Goal: Information Seeking & Learning: Learn about a topic

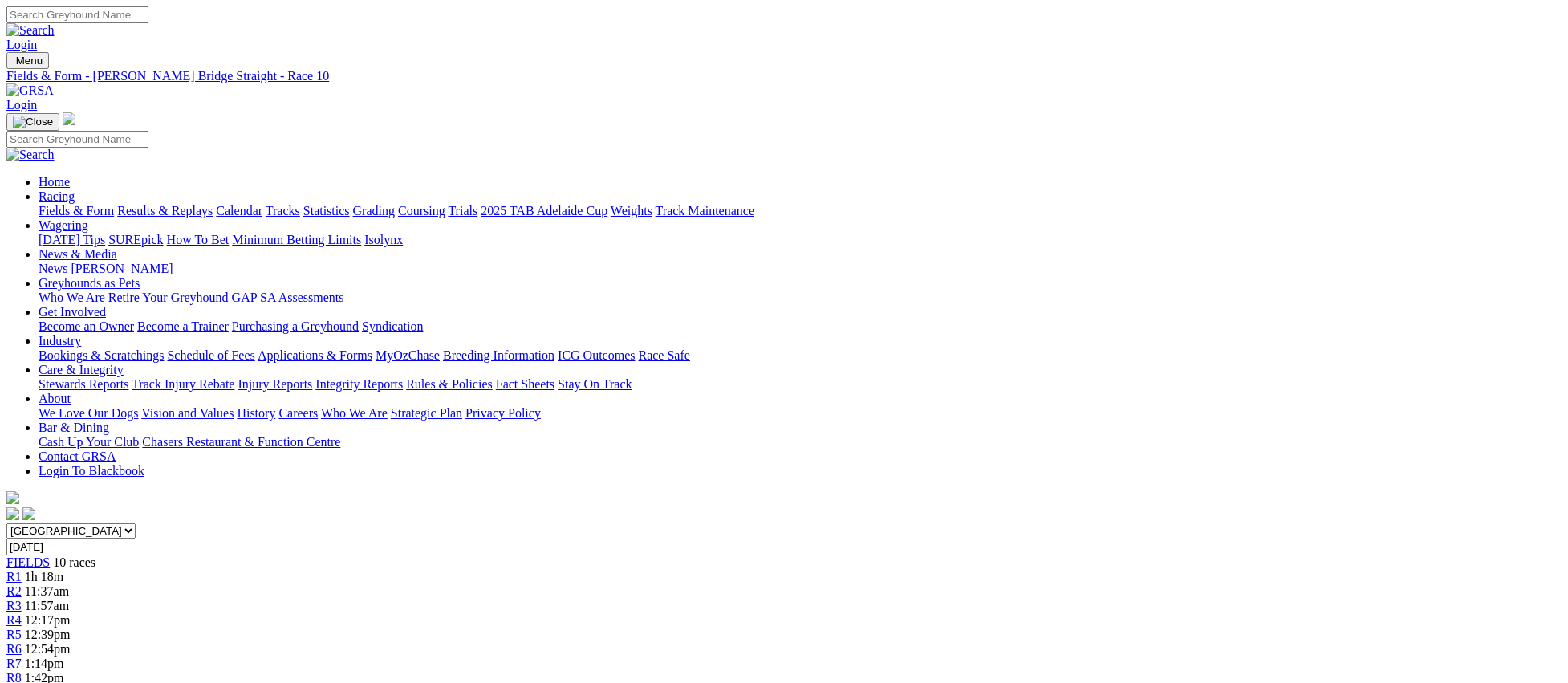
click at [114, 204] on link "Fields & Form" at bounding box center [76, 210] width 75 height 13
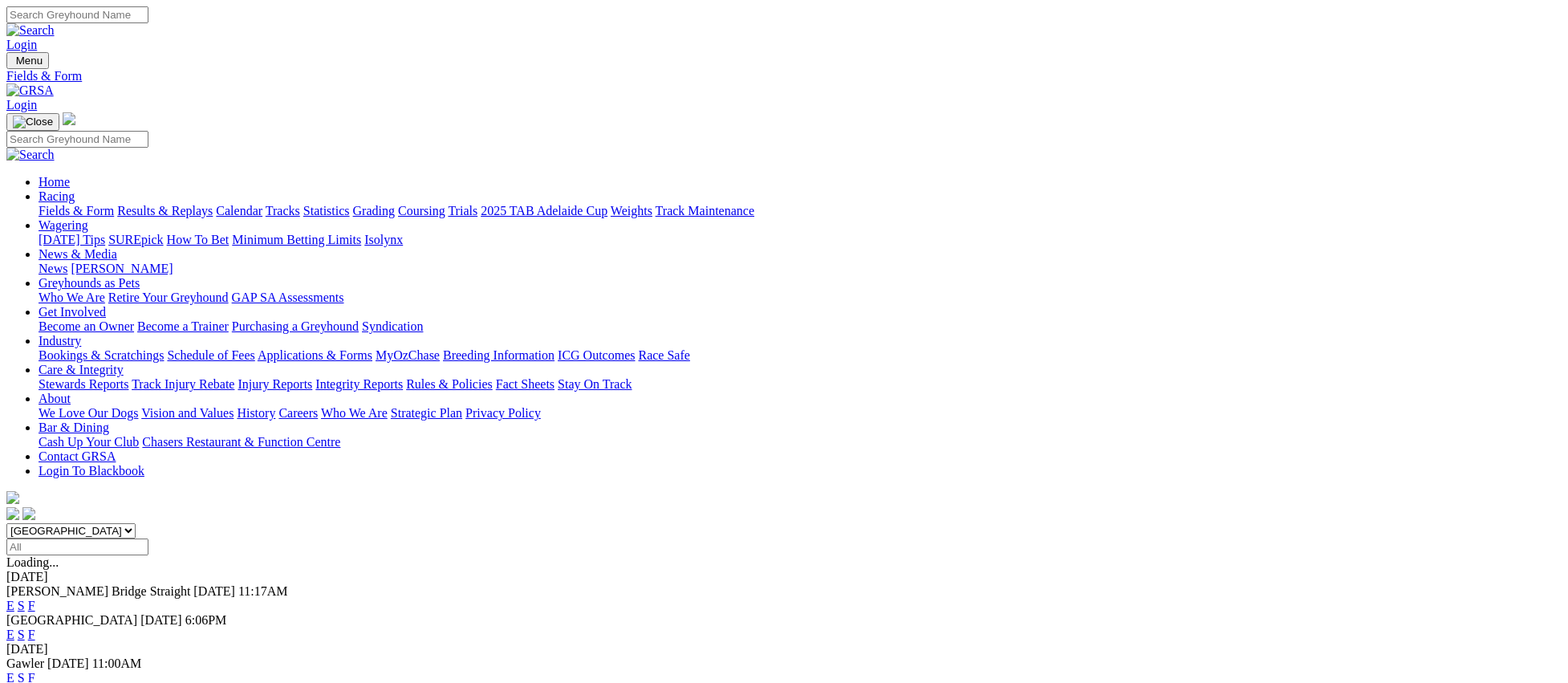
click at [14, 627] on link "E" at bounding box center [10, 634] width 8 height 13
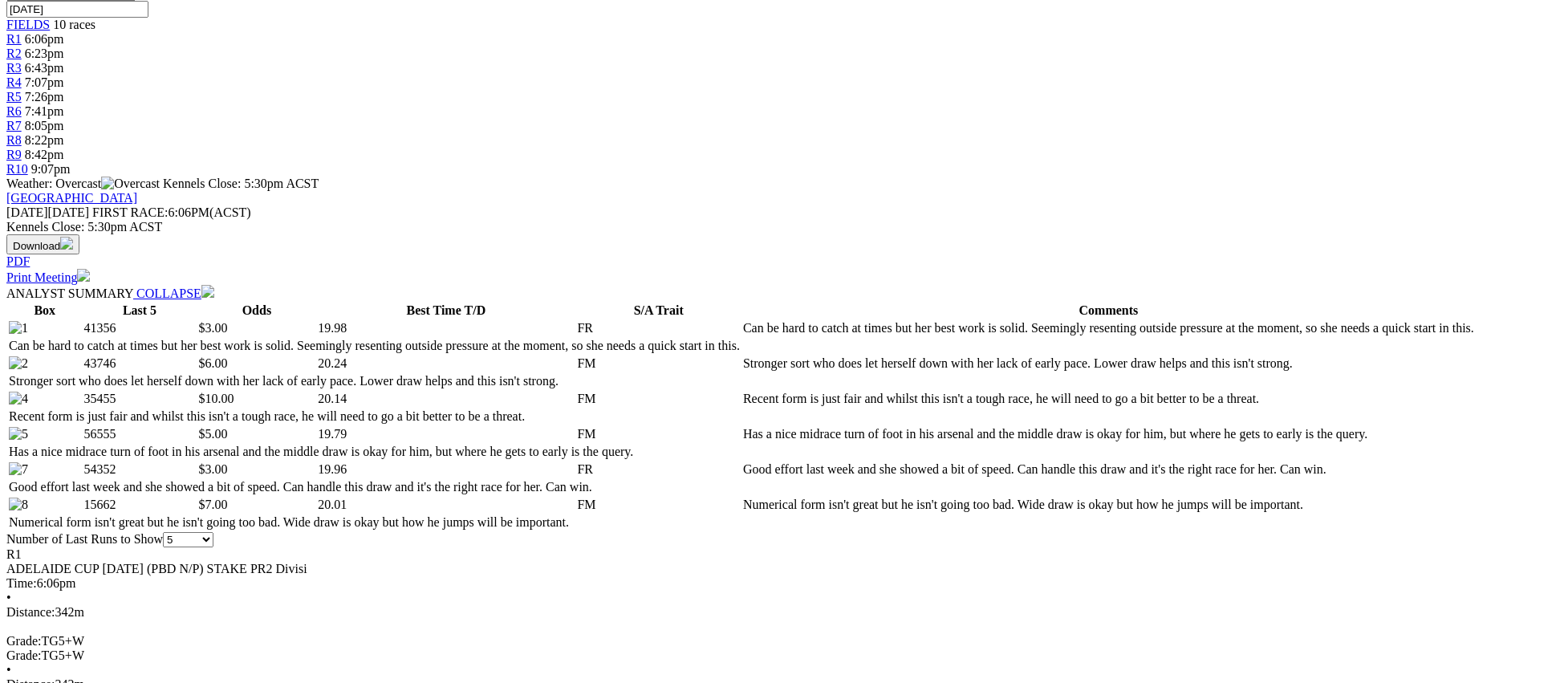
scroll to position [554, 0]
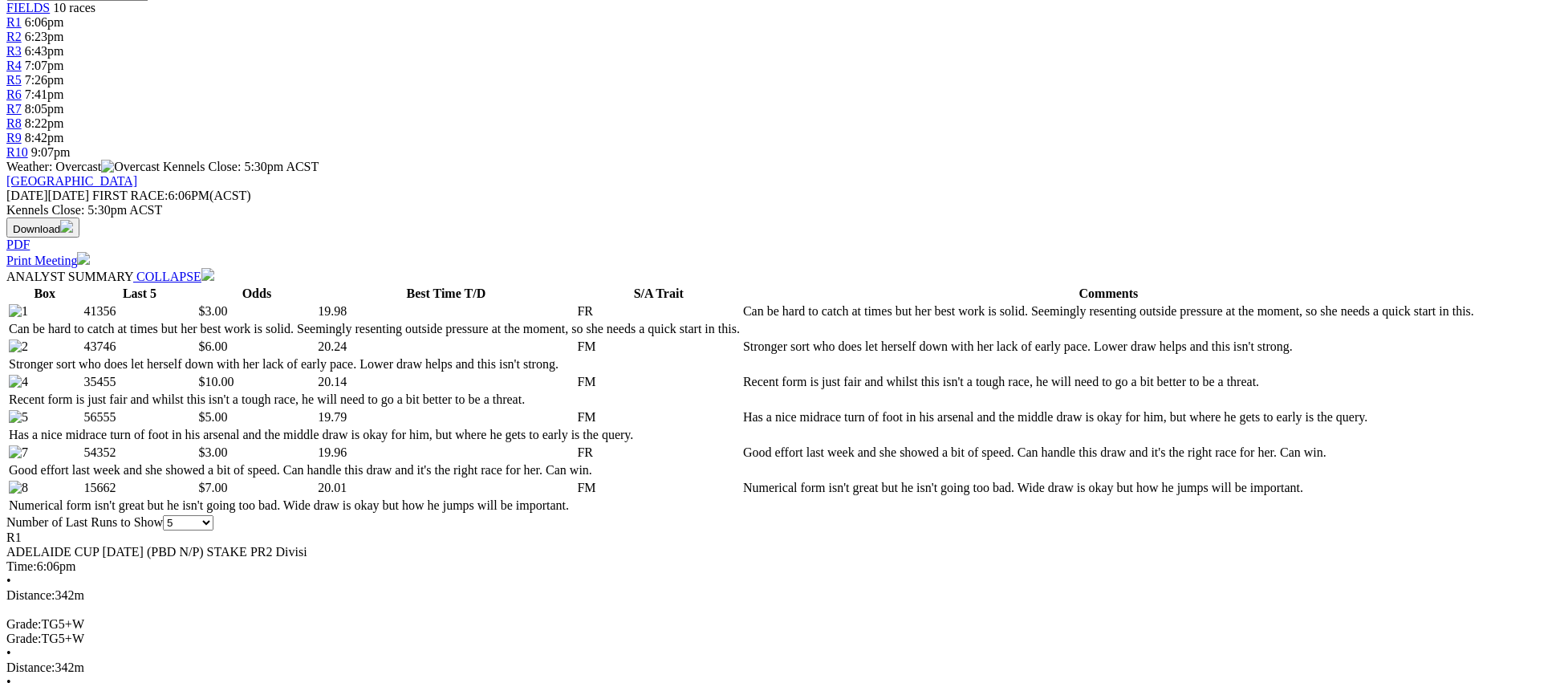
drag, startPoint x: 1297, startPoint y: 478, endPoint x: 1284, endPoint y: 475, distance: 13.3
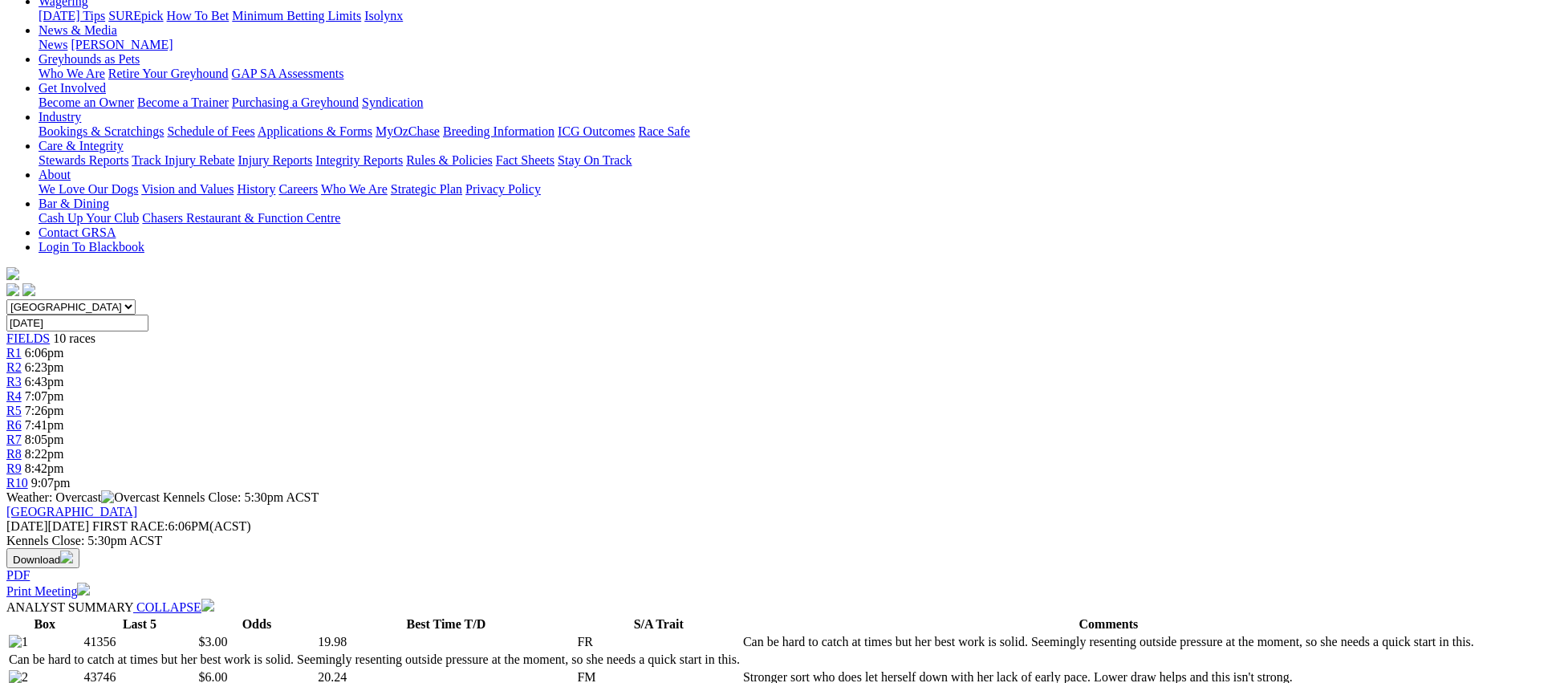
scroll to position [0, 0]
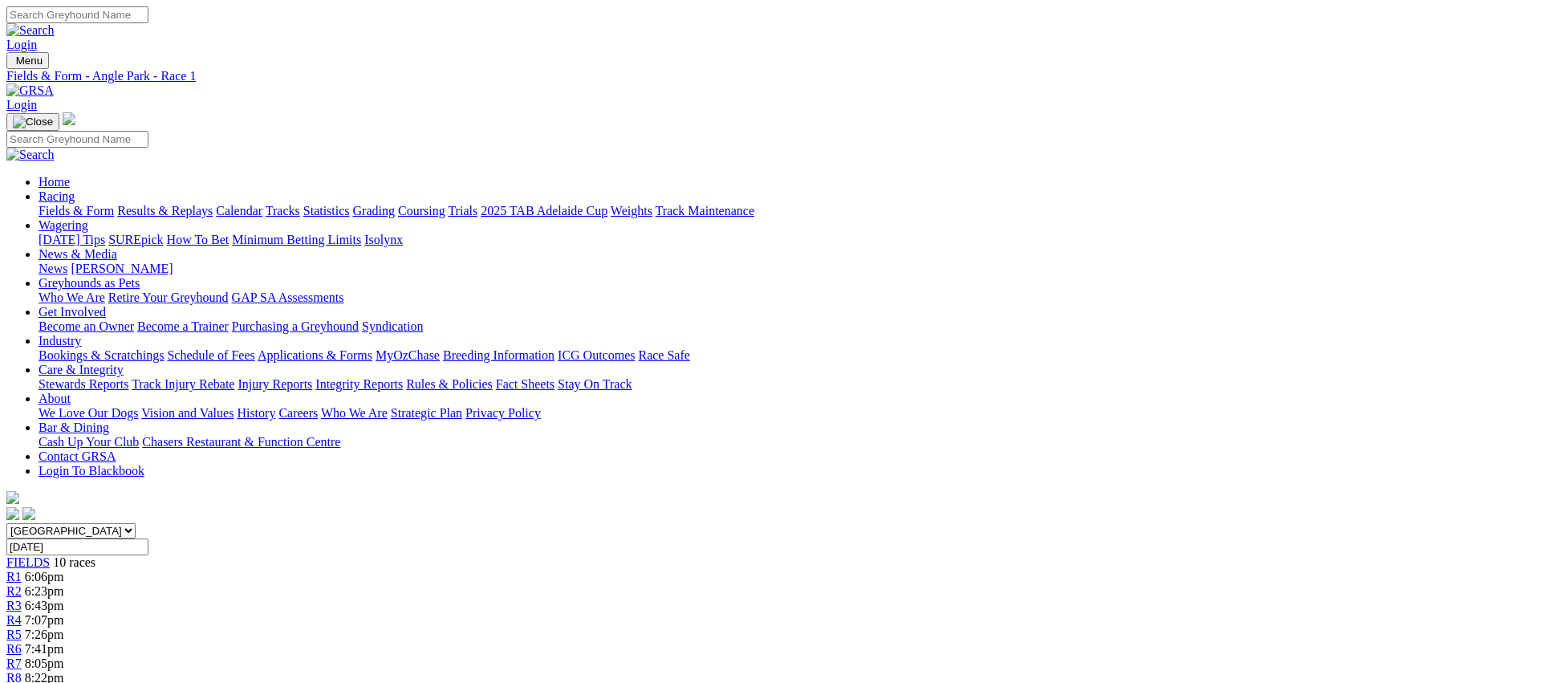
click at [22, 584] on link "R2" at bounding box center [13, 590] width 15 height 13
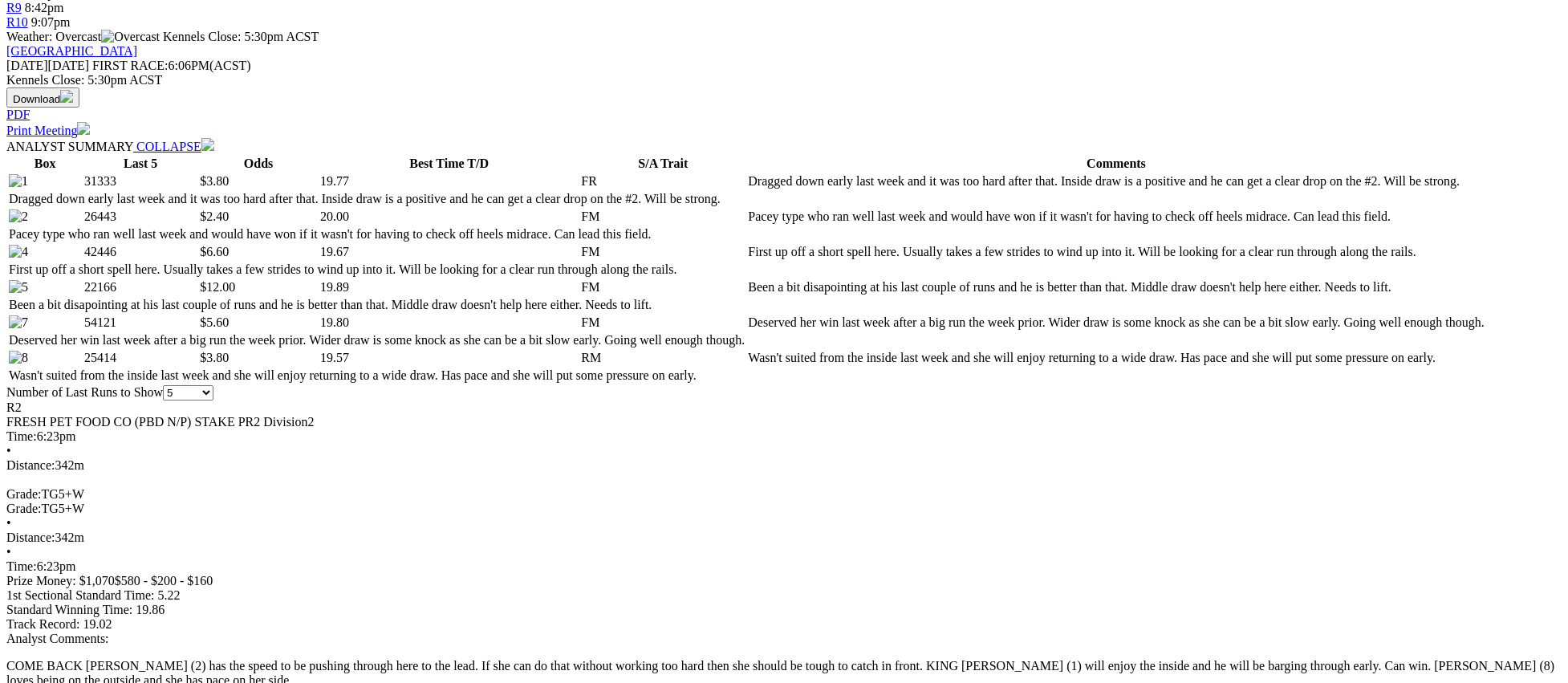
scroll to position [749, 0]
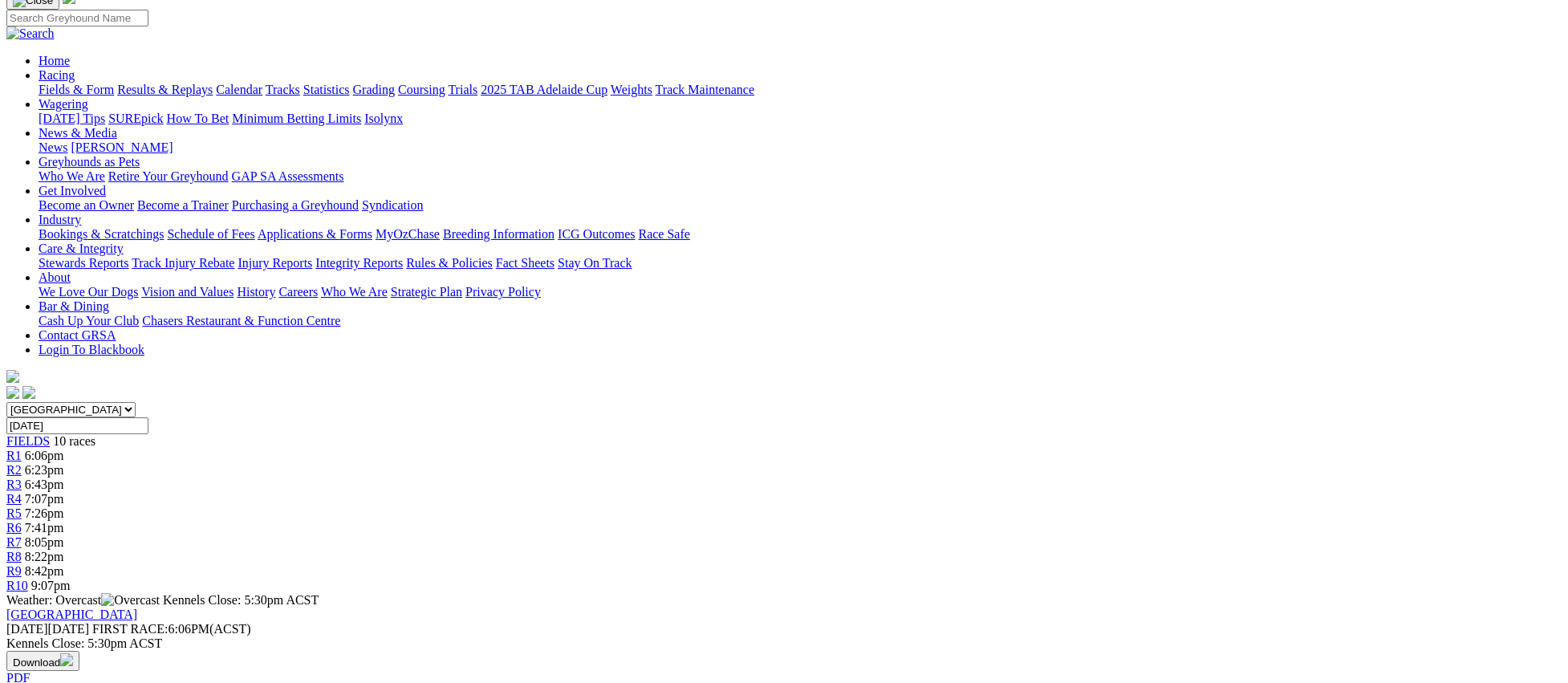
scroll to position [0, 0]
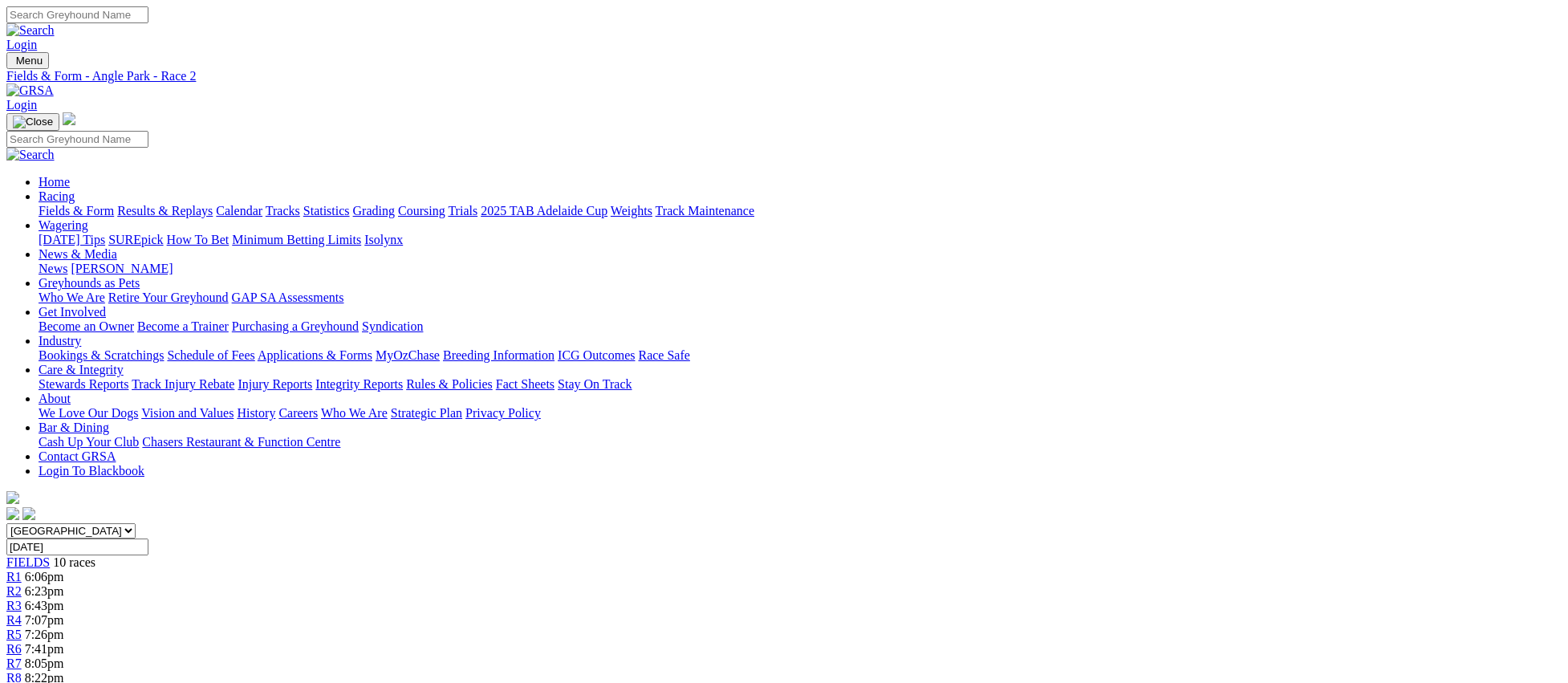
click at [22, 599] on link "R3" at bounding box center [13, 605] width 15 height 13
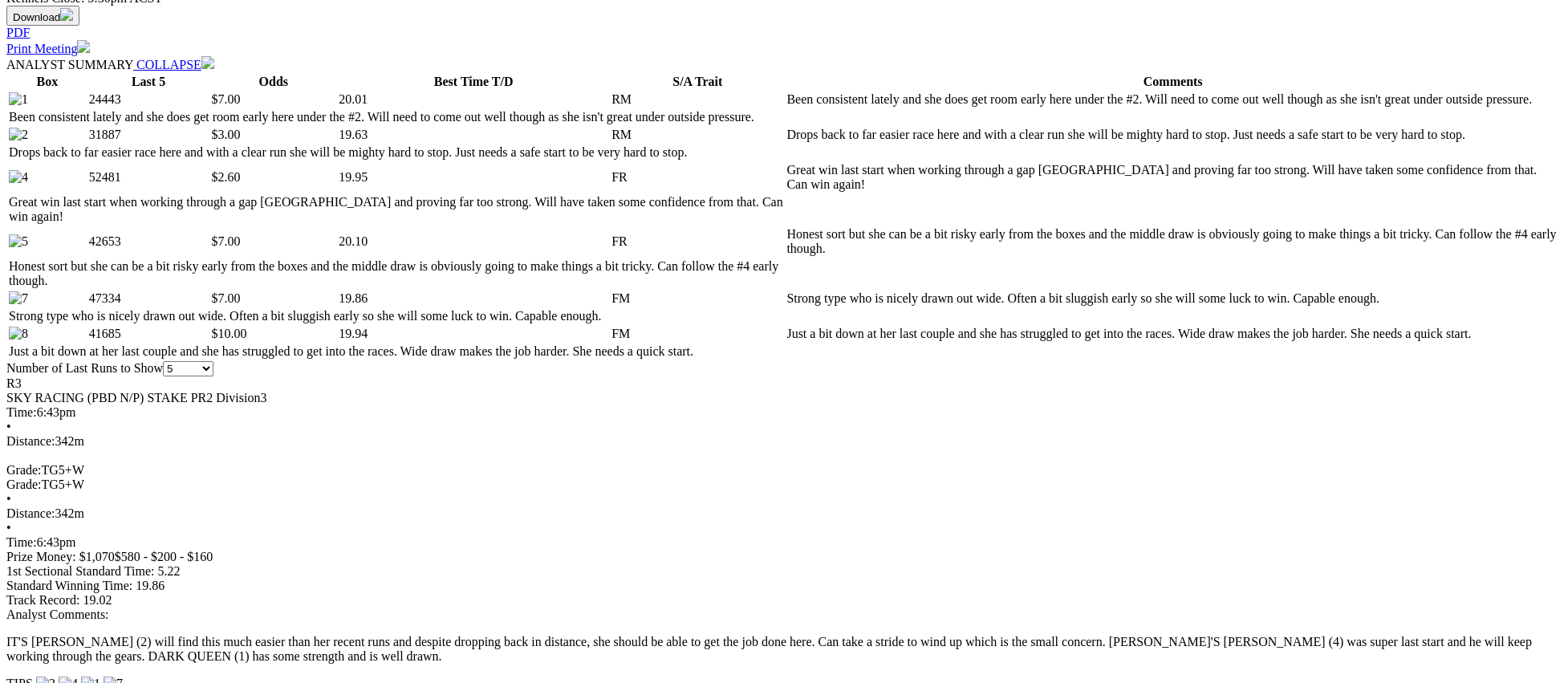
scroll to position [769, 0]
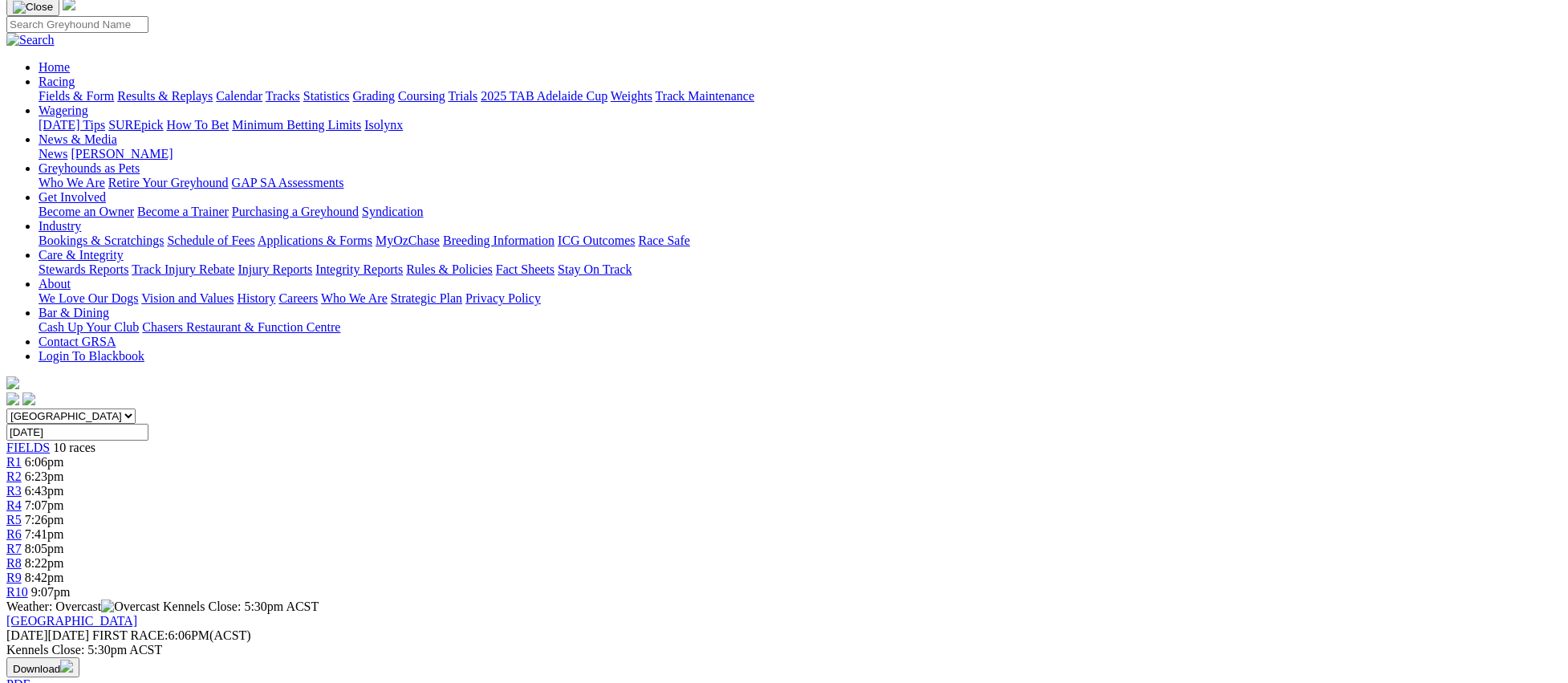
scroll to position [0, 0]
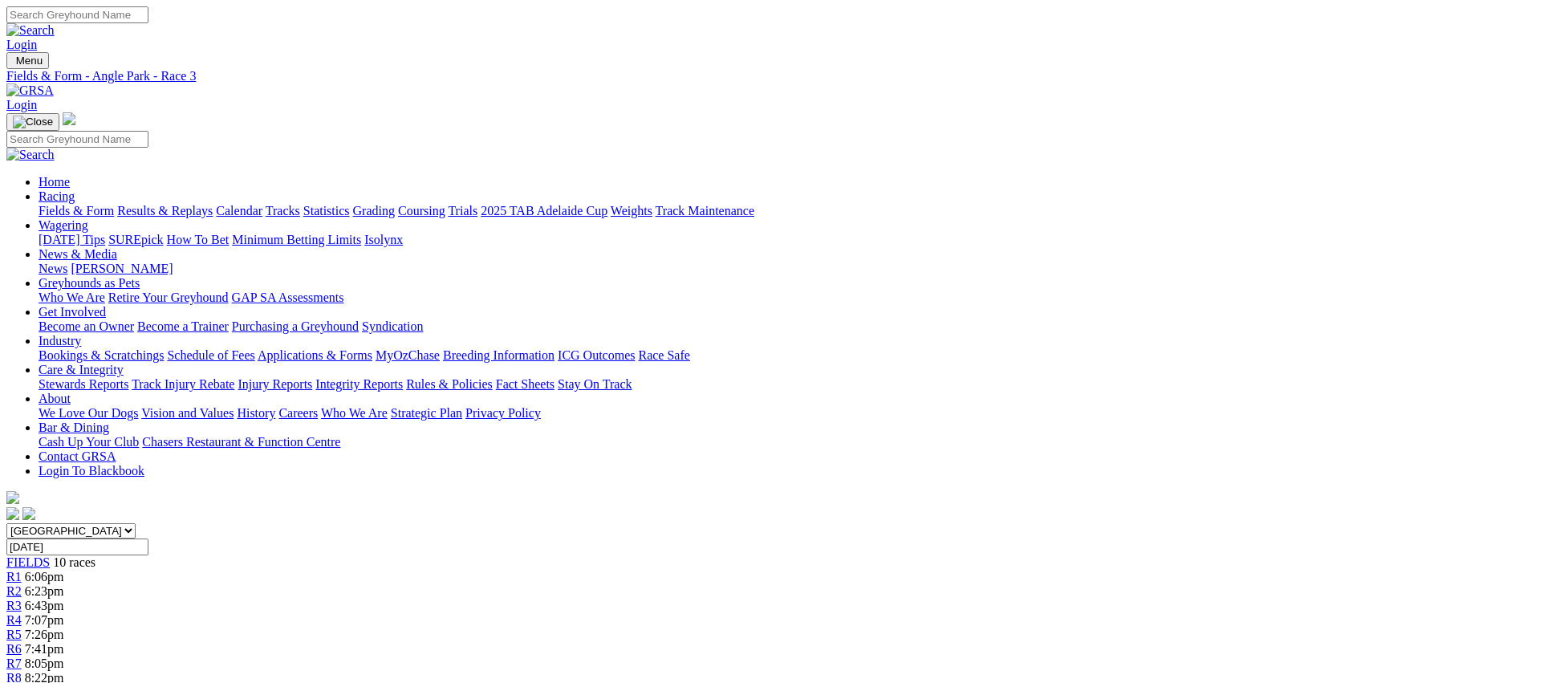
click at [22, 613] on link "R4" at bounding box center [13, 619] width 15 height 13
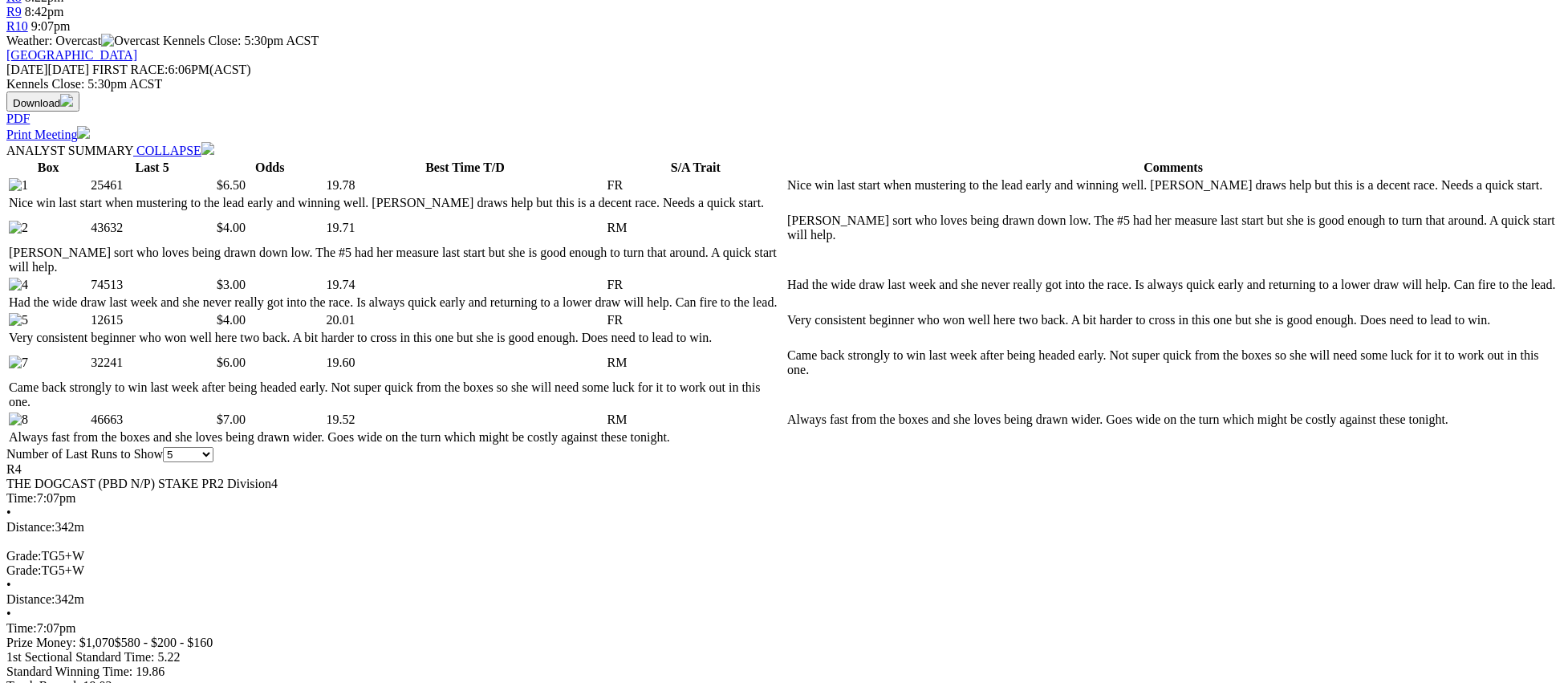
scroll to position [695, 0]
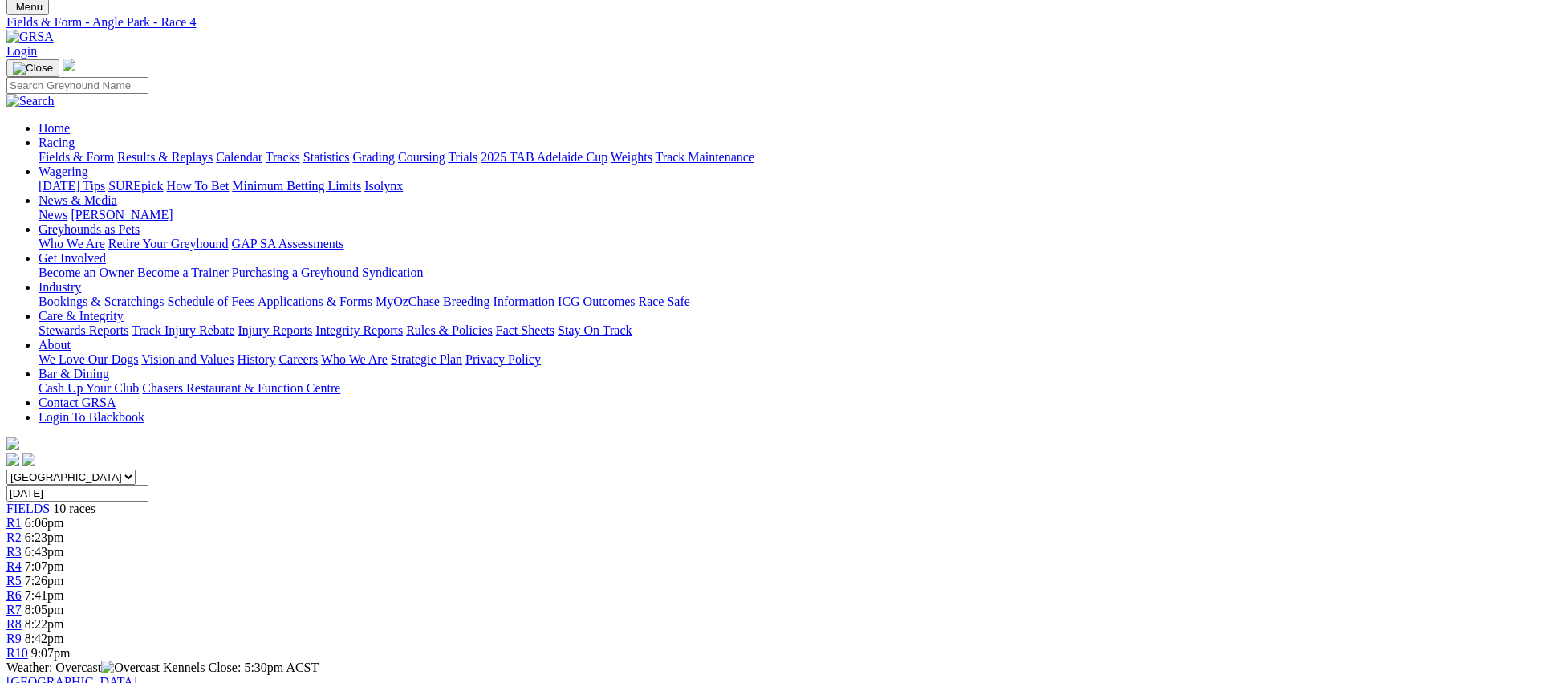
scroll to position [0, 0]
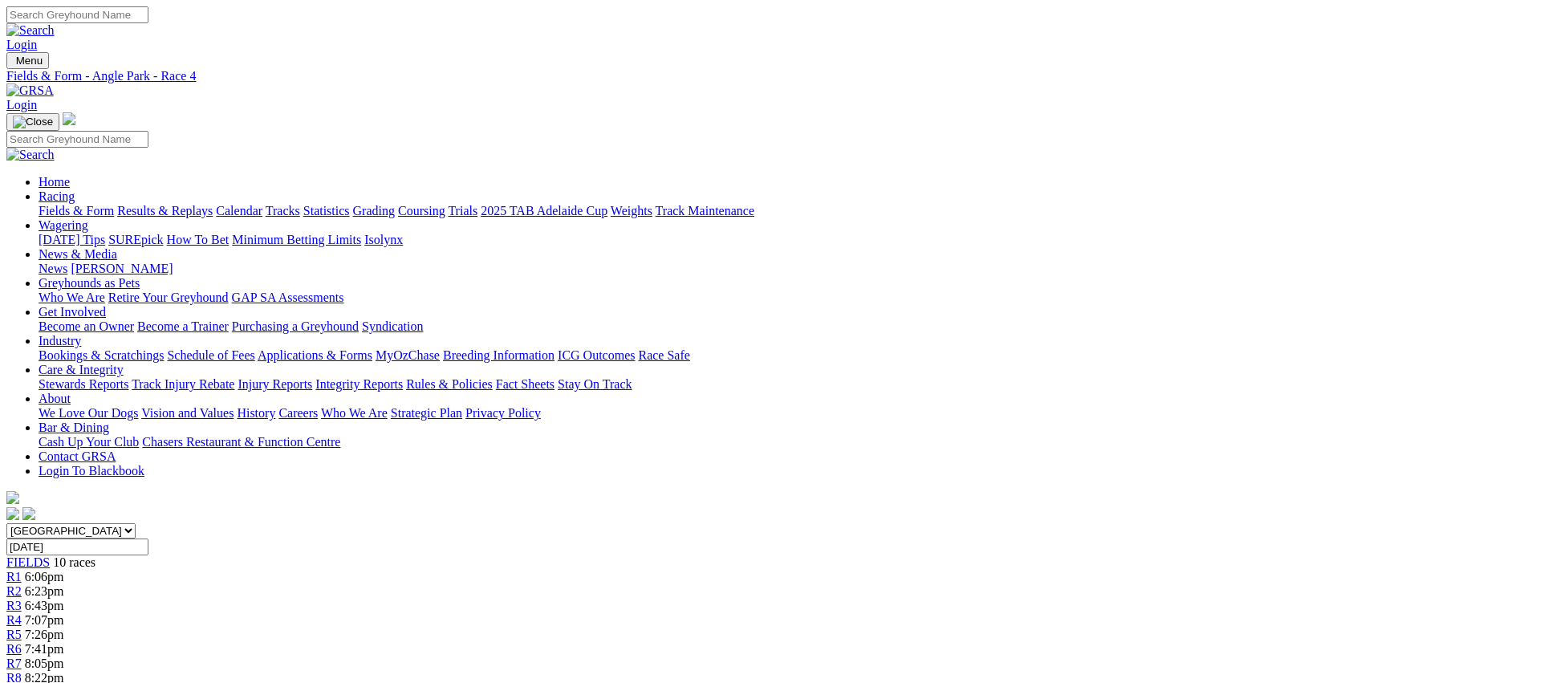
click at [64, 627] on span "7:26pm" at bounding box center [45, 634] width 40 height 13
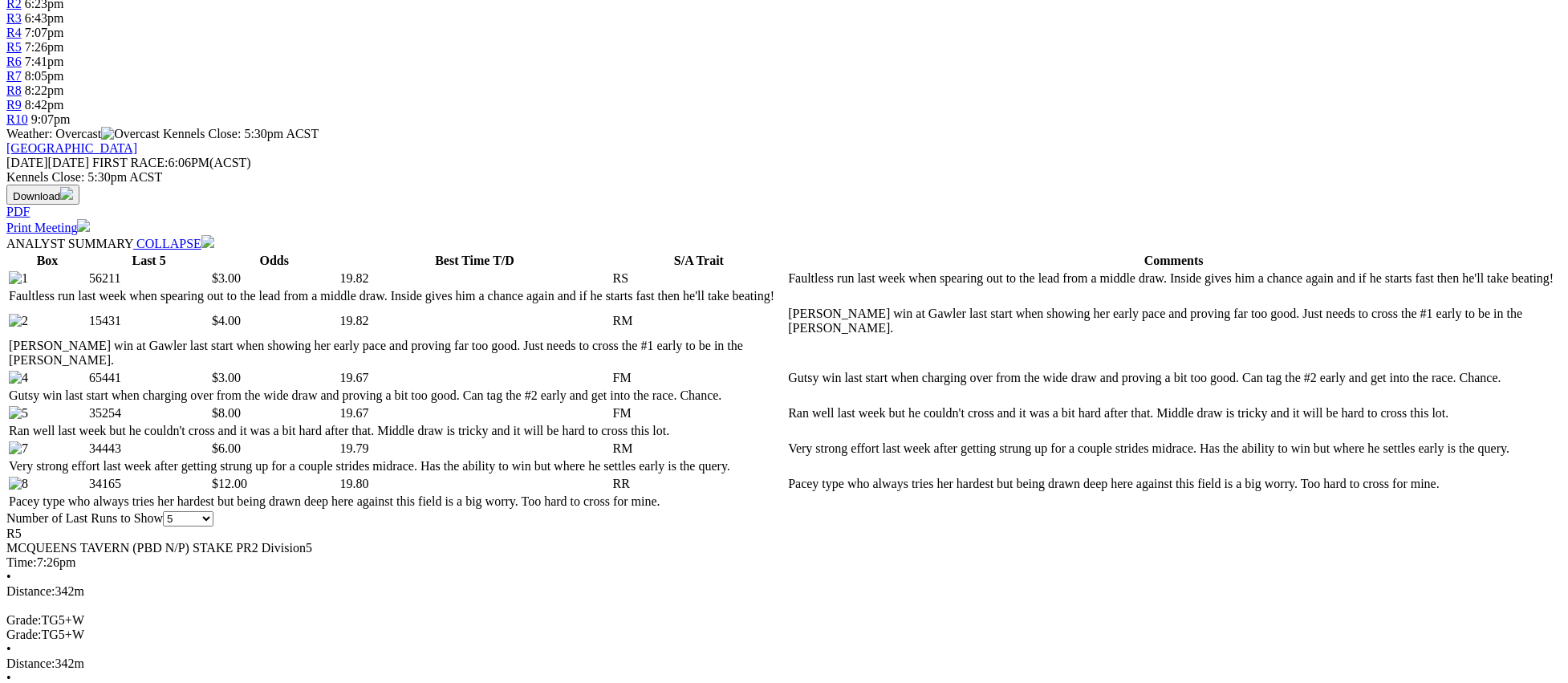
scroll to position [677, 0]
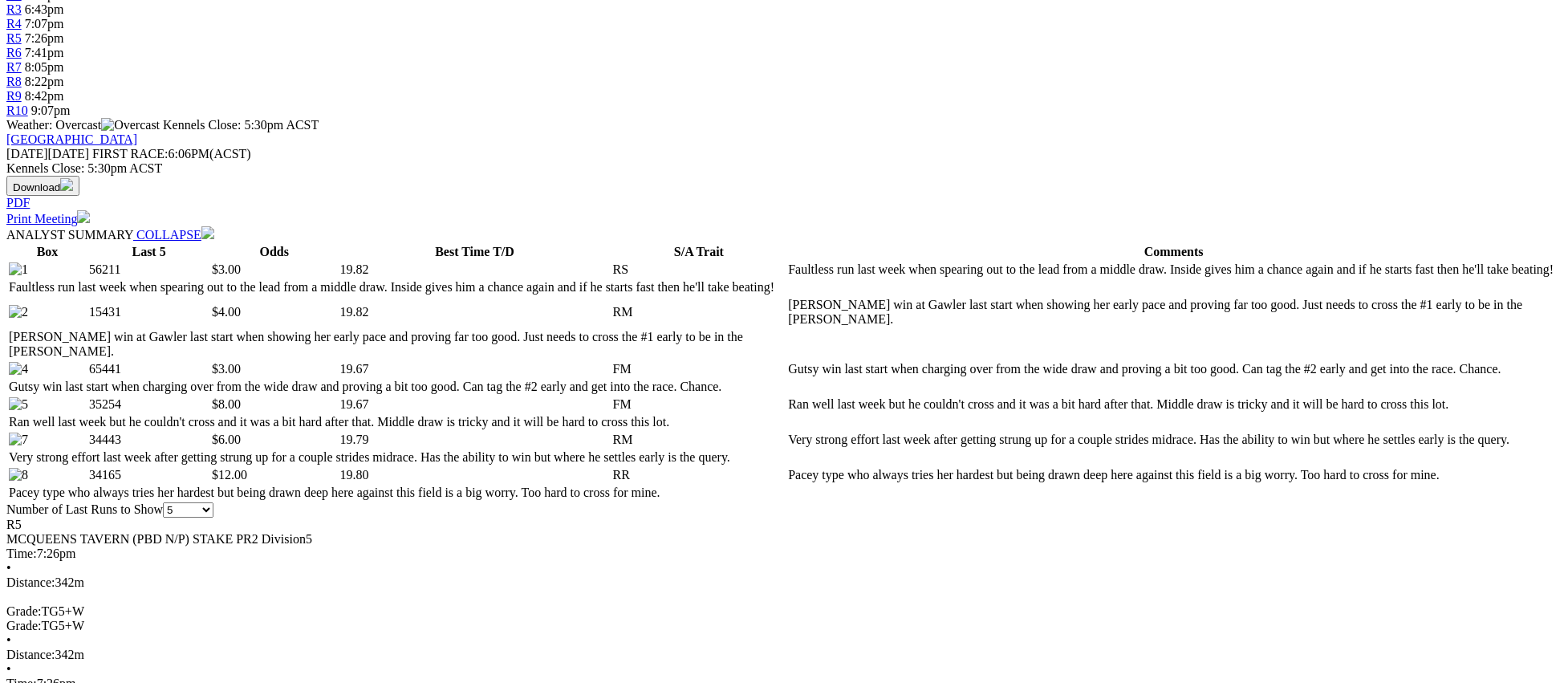
scroll to position [0, 0]
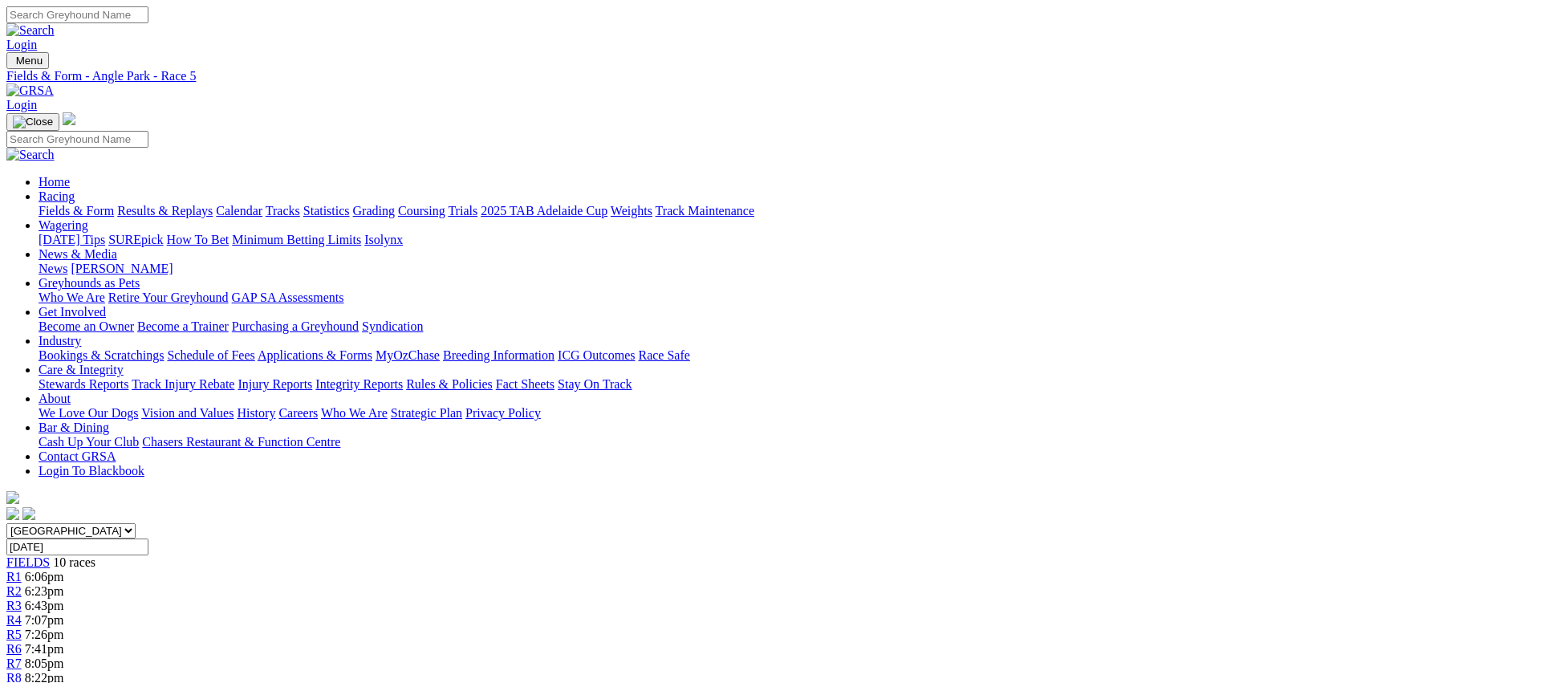
click at [880, 642] on div "R6 7:41pm" at bounding box center [784, 649] width 1555 height 14
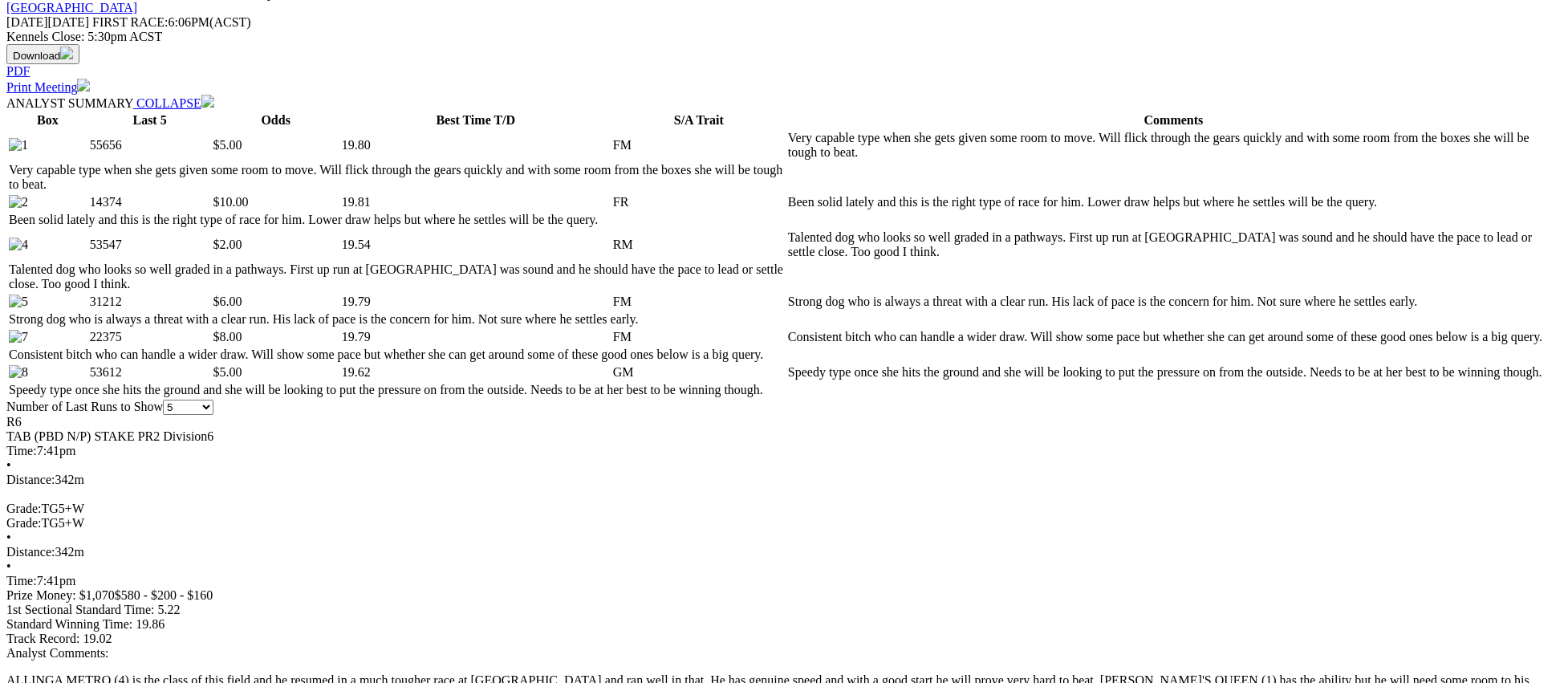
scroll to position [730, 0]
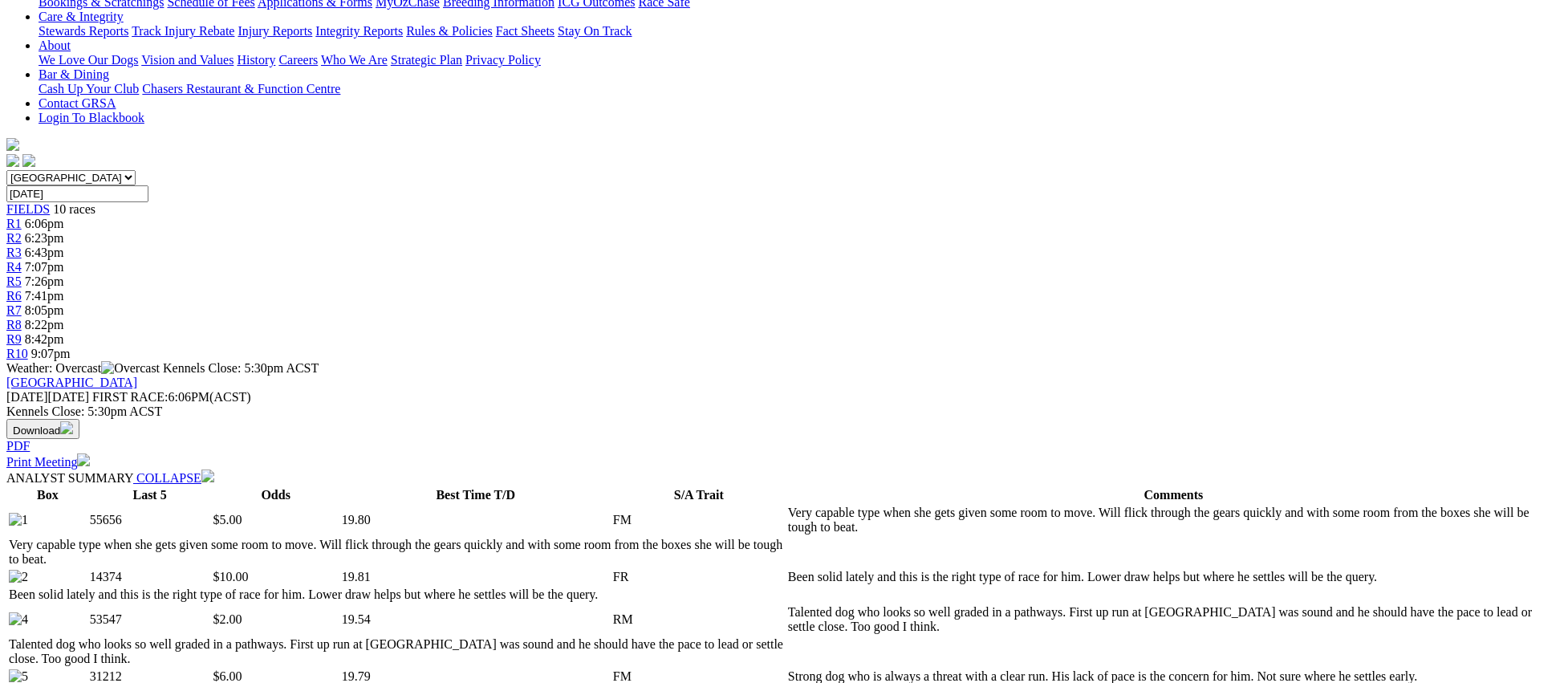
scroll to position [0, 0]
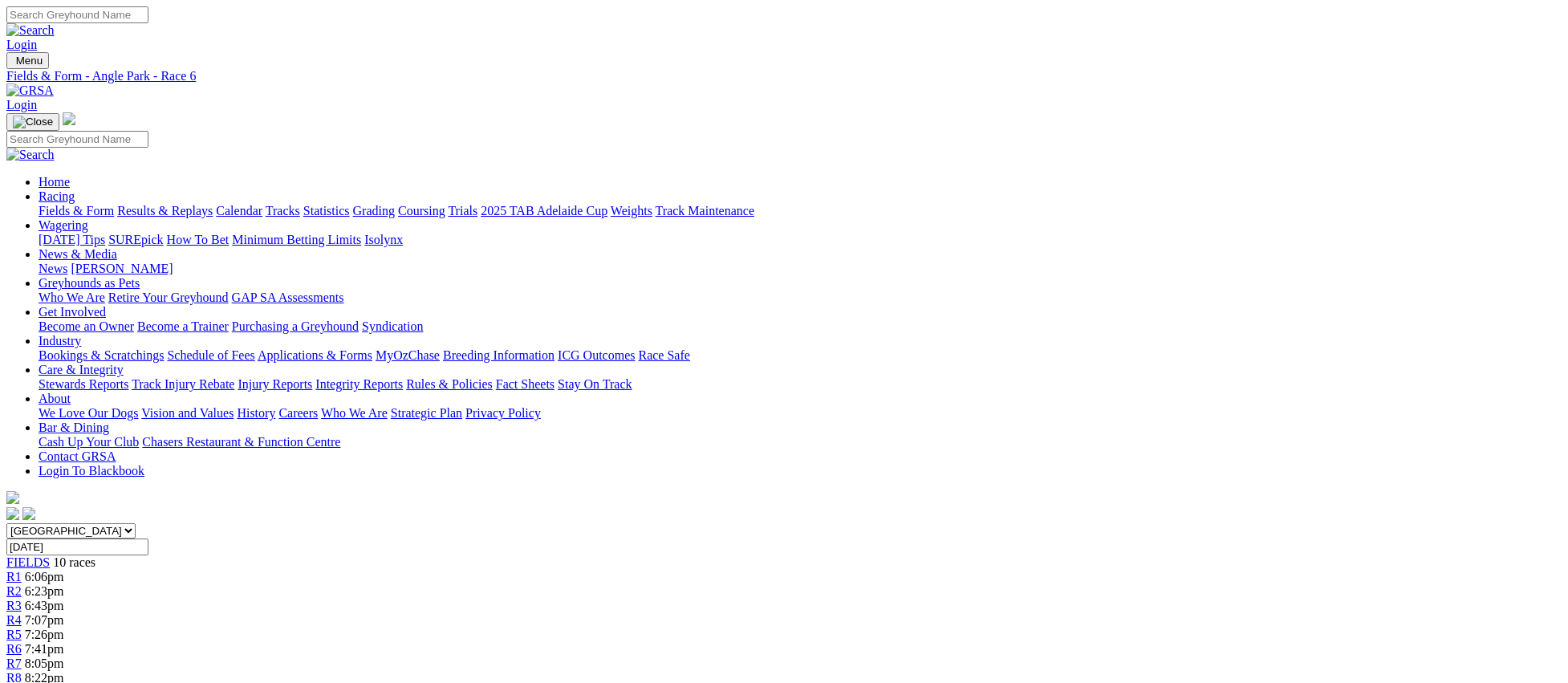
click at [64, 656] on span "8:05pm" at bounding box center [45, 662] width 40 height 13
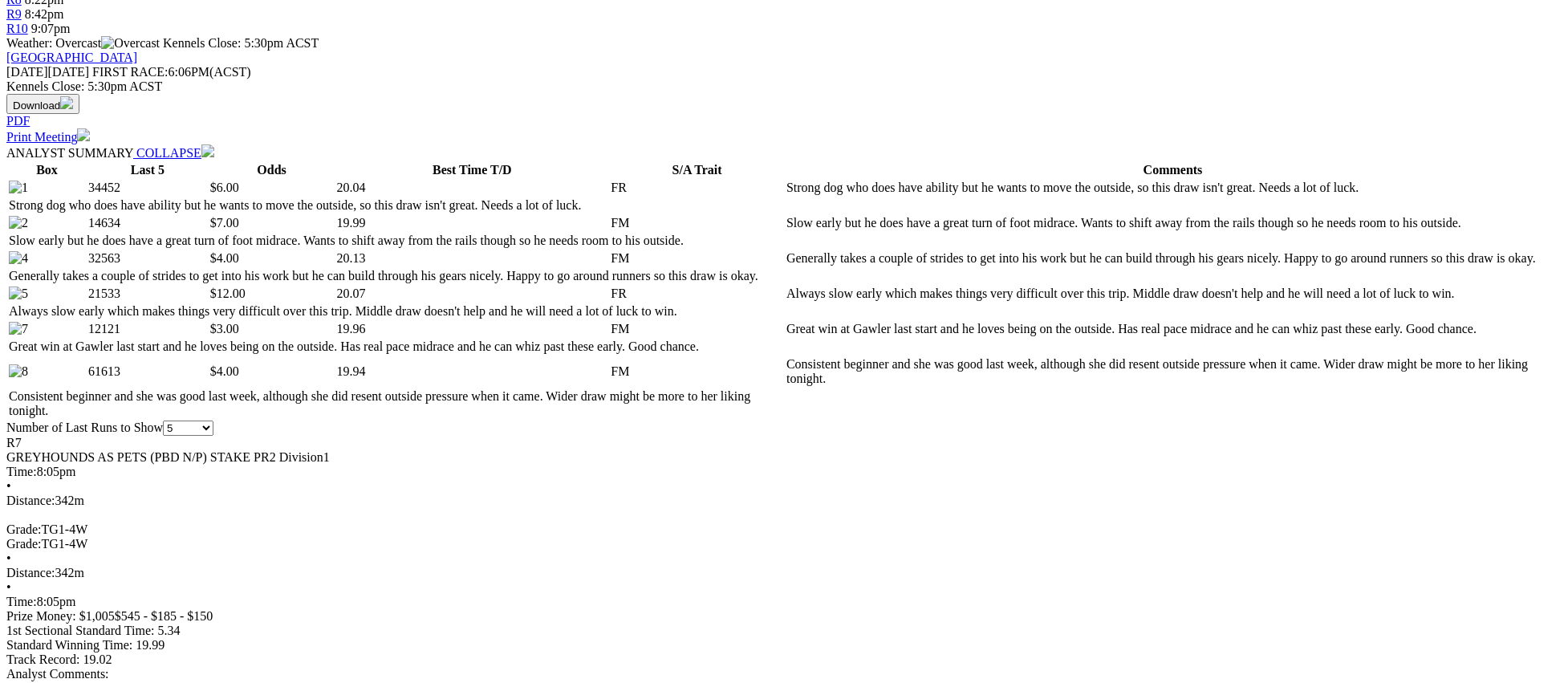
scroll to position [685, 0]
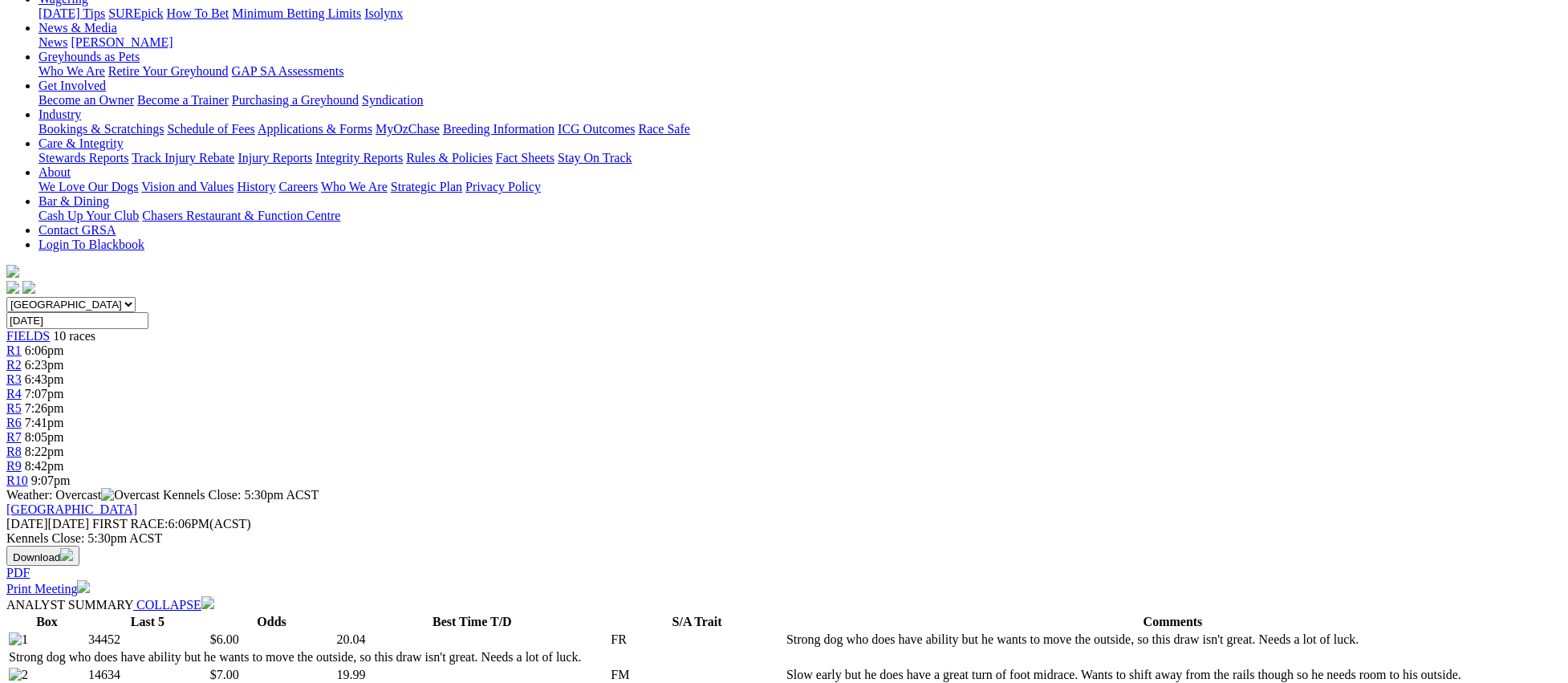
scroll to position [2, 0]
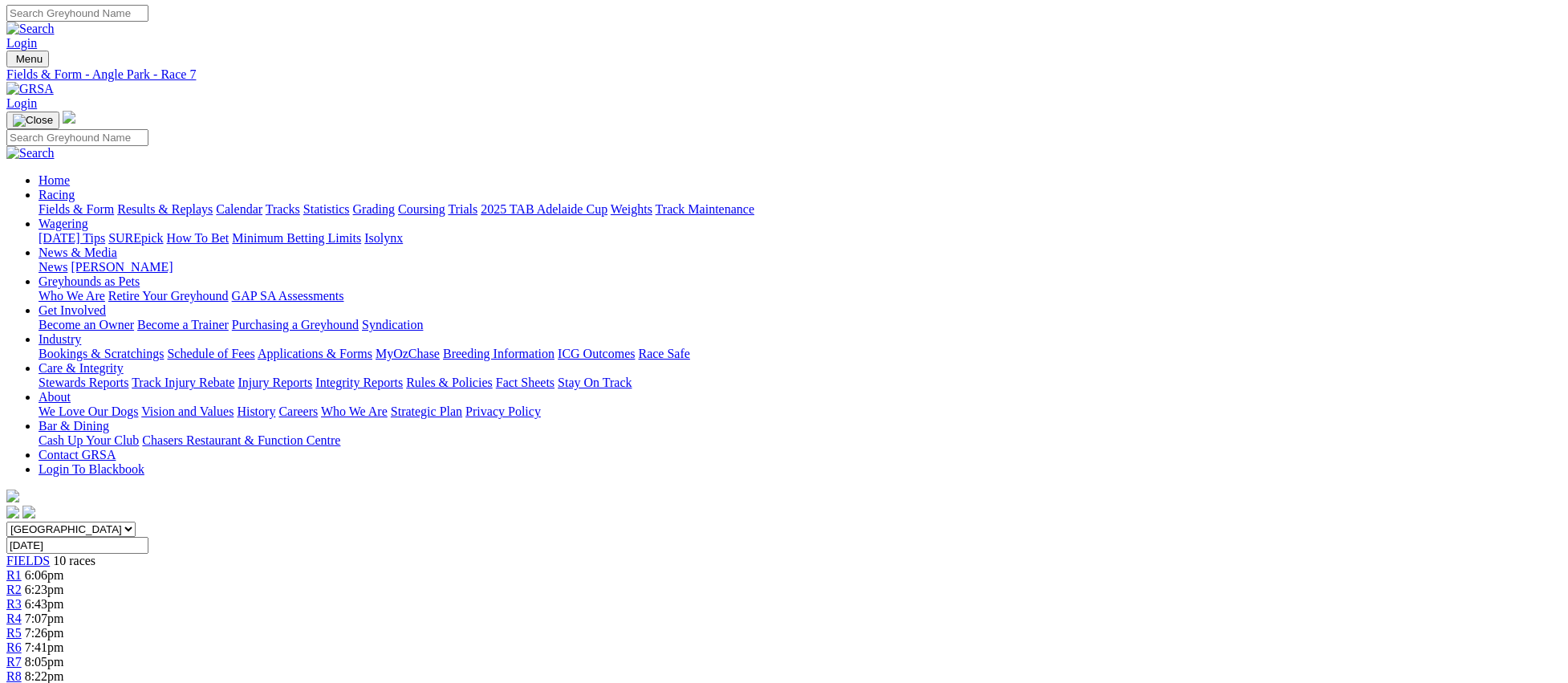
click at [22, 670] on span "R8" at bounding box center [13, 676] width 15 height 13
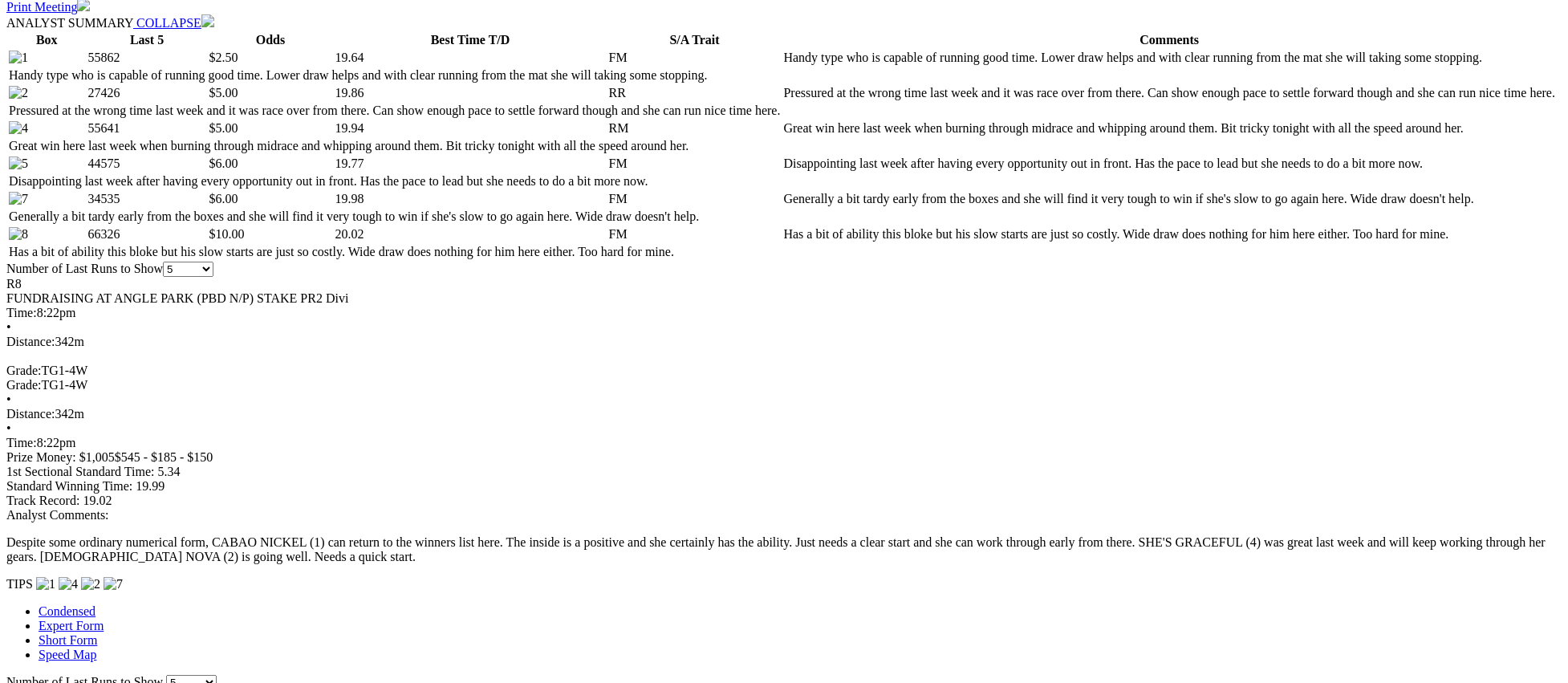
scroll to position [810, 0]
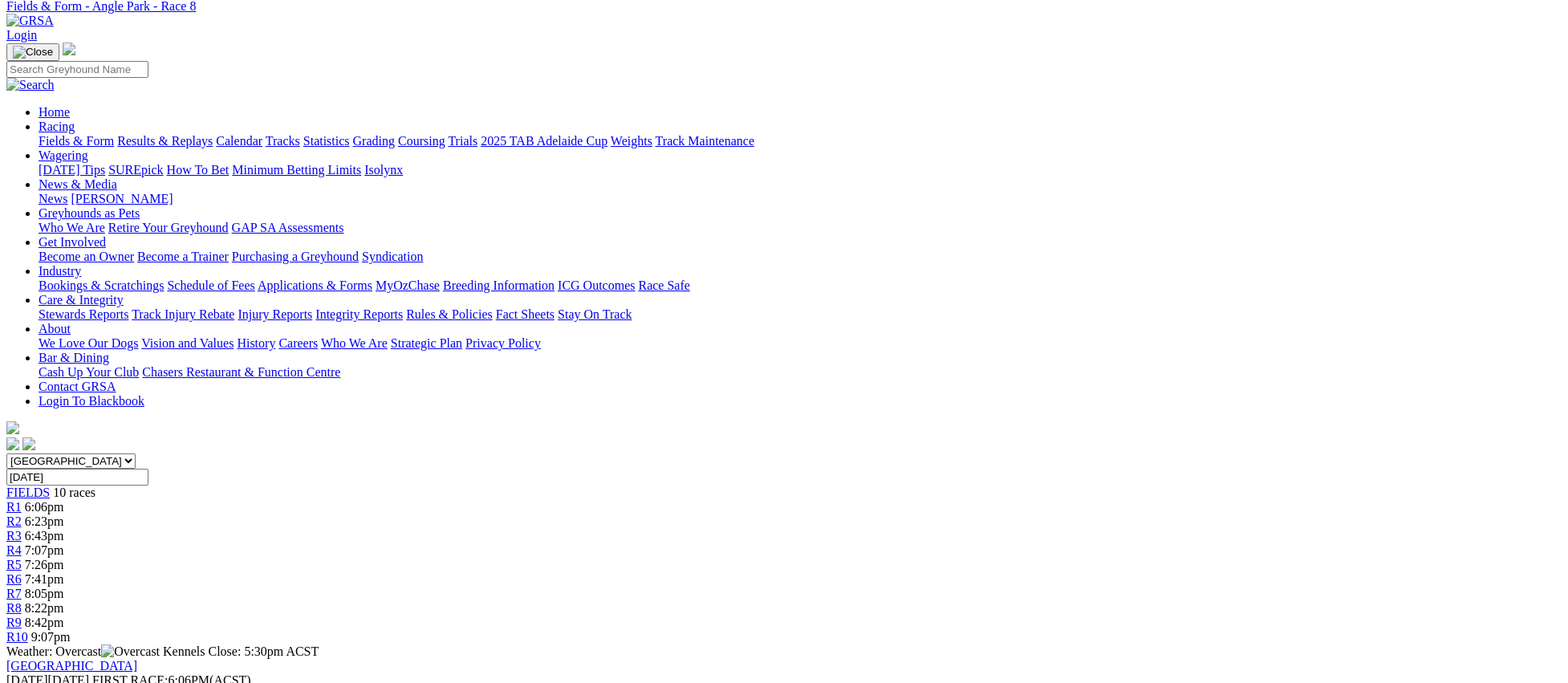
scroll to position [0, 0]
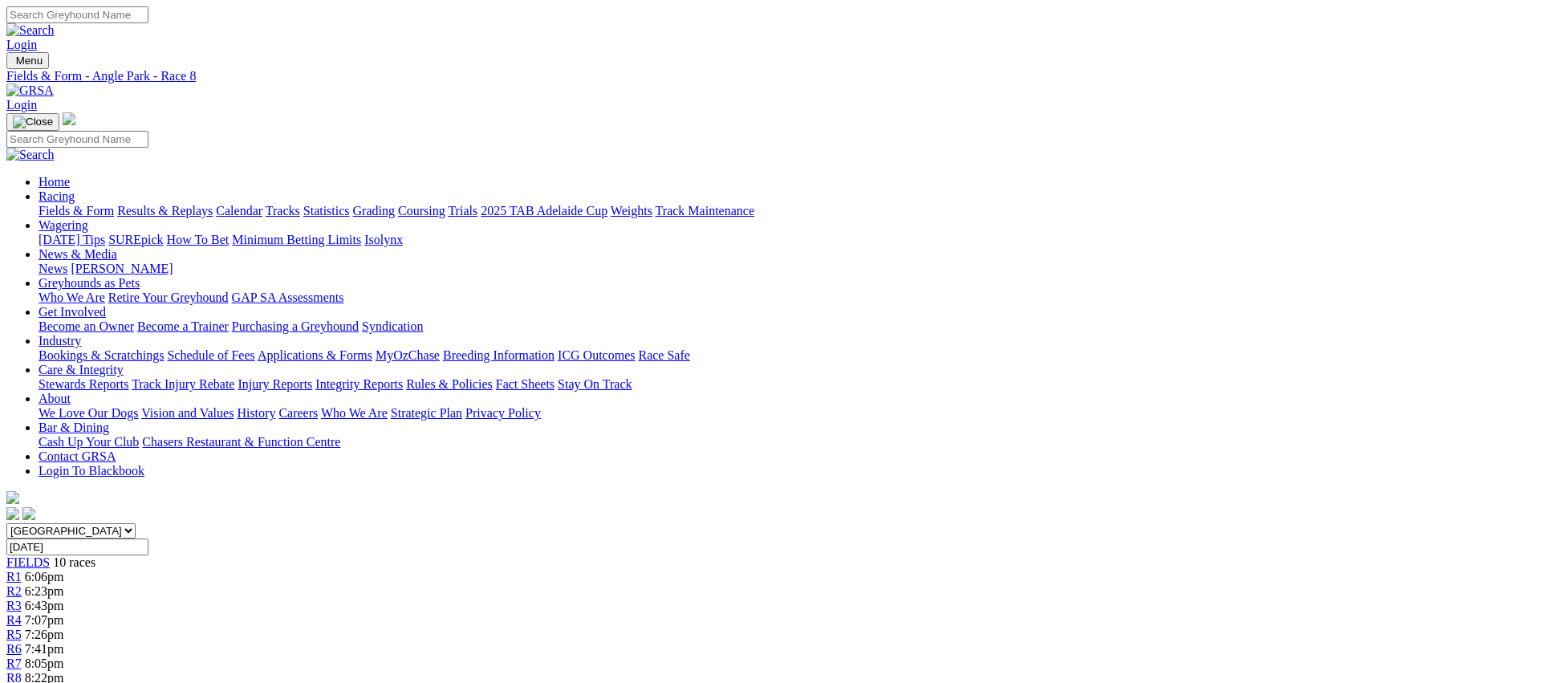
click at [22, 682] on span "R9" at bounding box center [13, 691] width 15 height 13
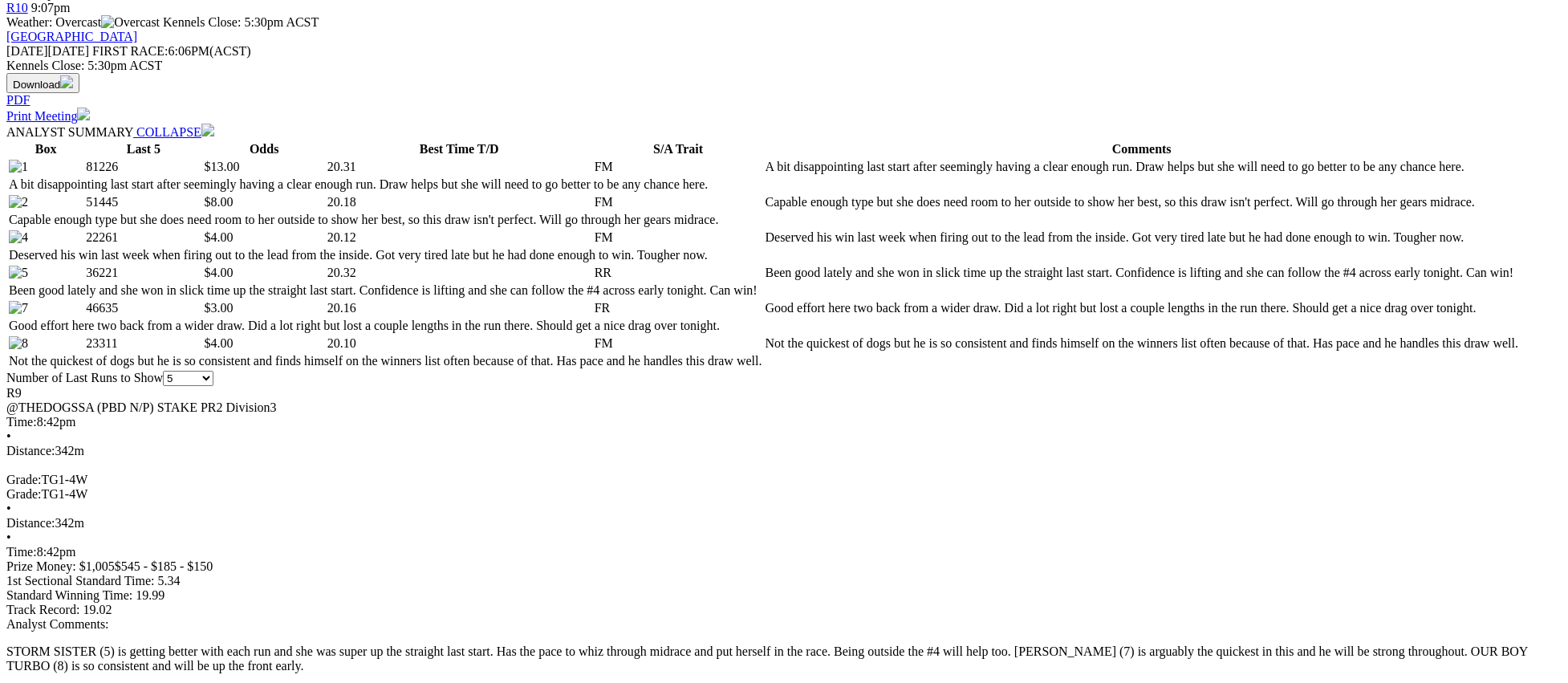
scroll to position [702, 0]
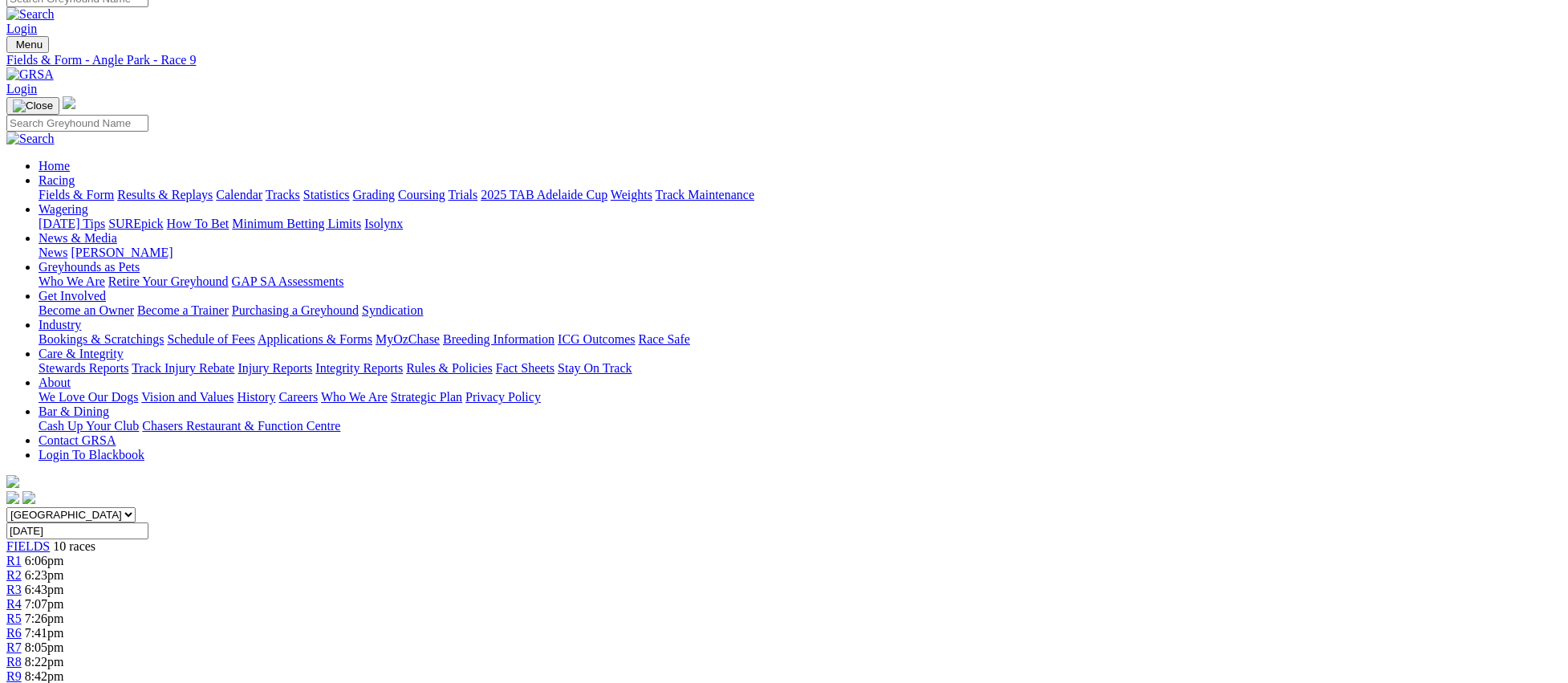
scroll to position [0, 0]
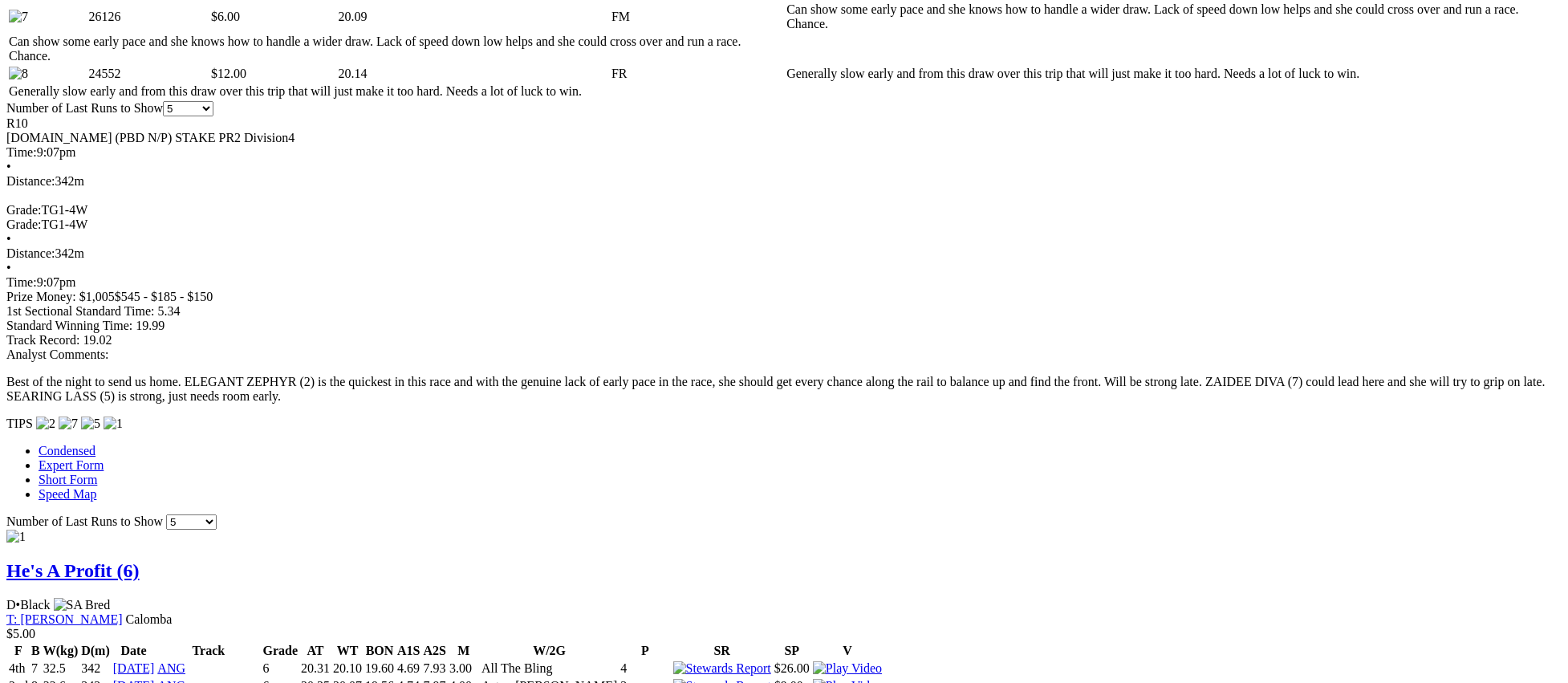
scroll to position [1052, 0]
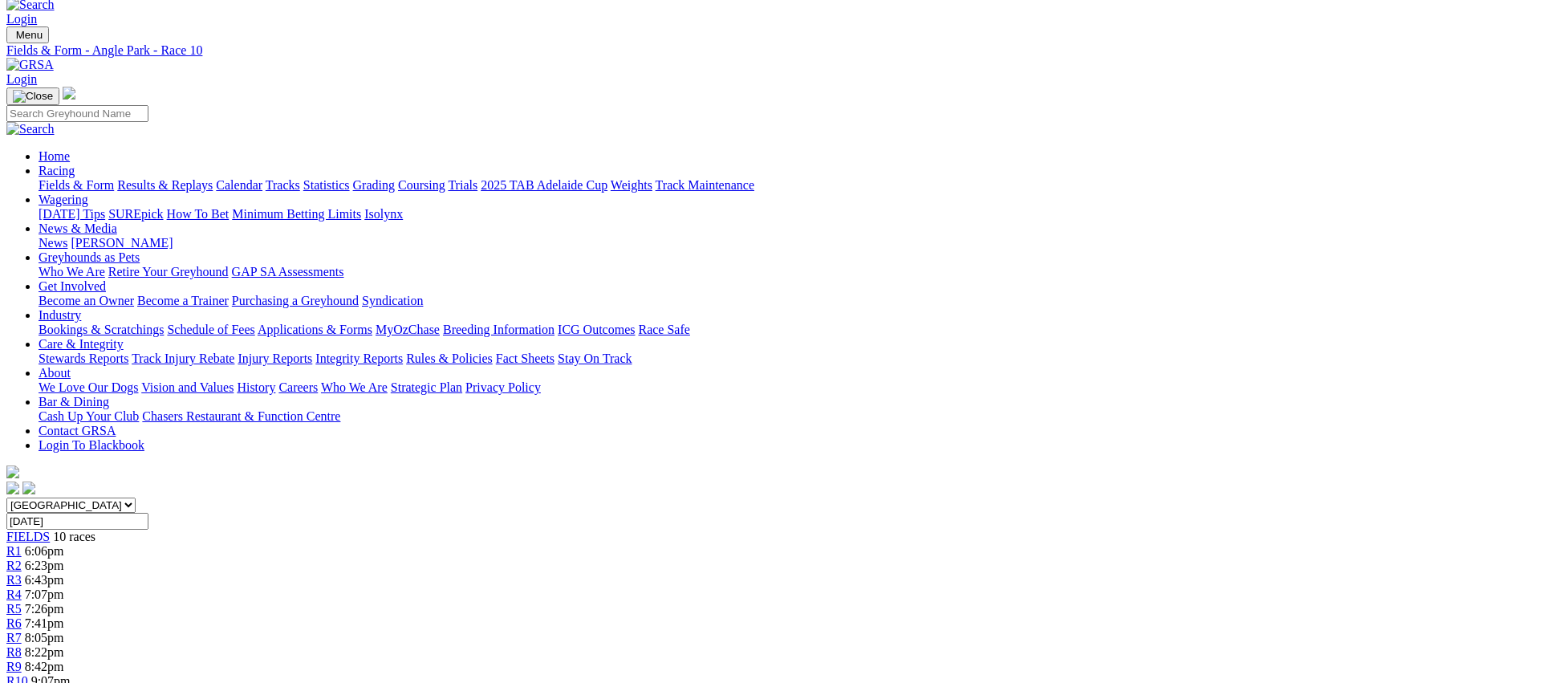
scroll to position [0, 0]
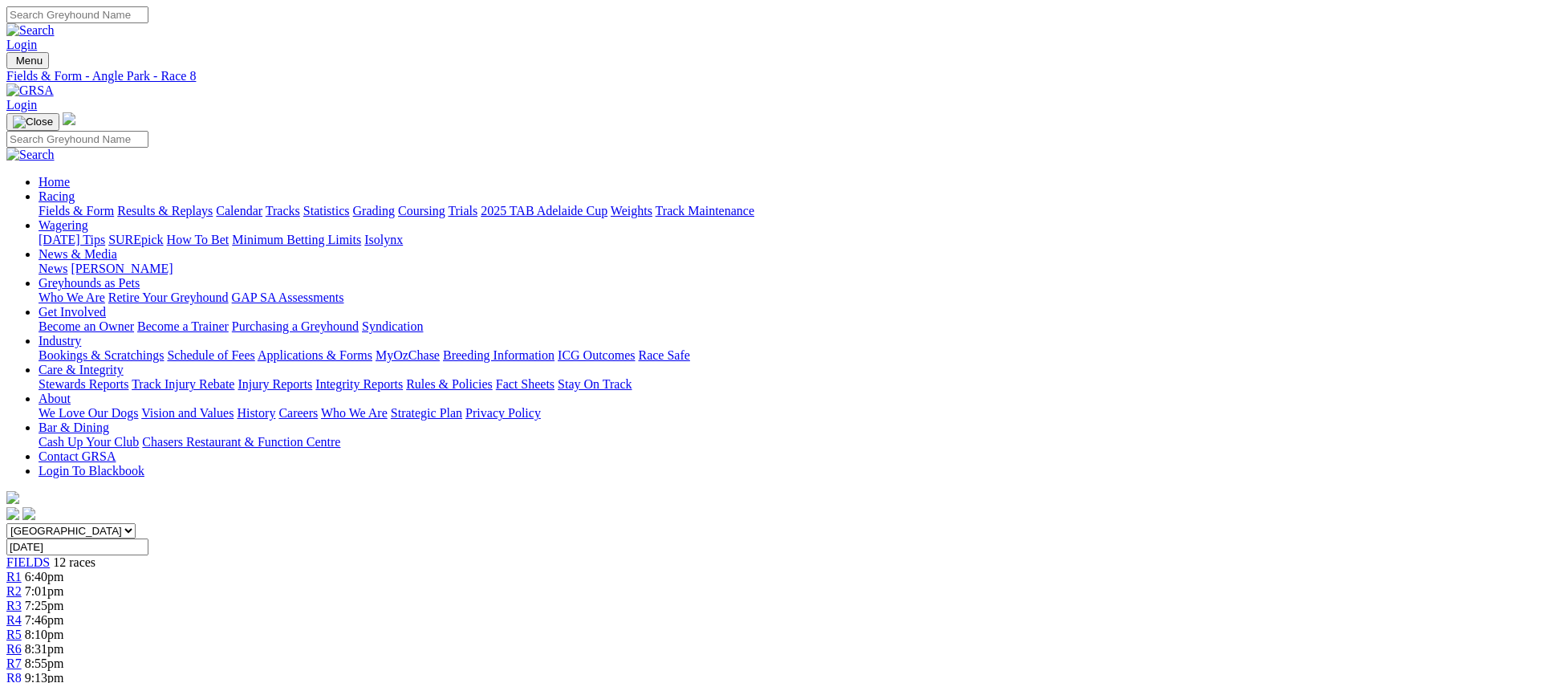
click at [114, 204] on link "Fields & Form" at bounding box center [76, 210] width 75 height 13
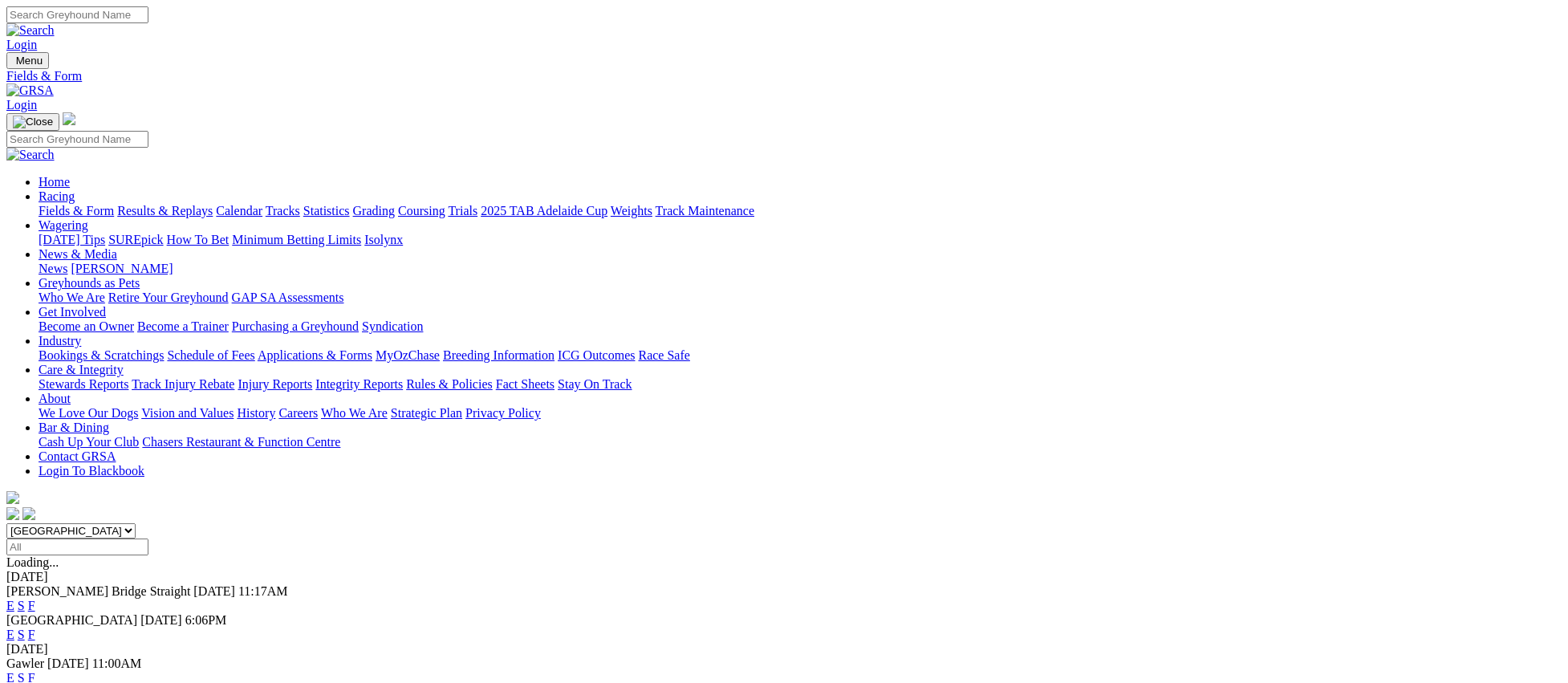
scroll to position [369, 0]
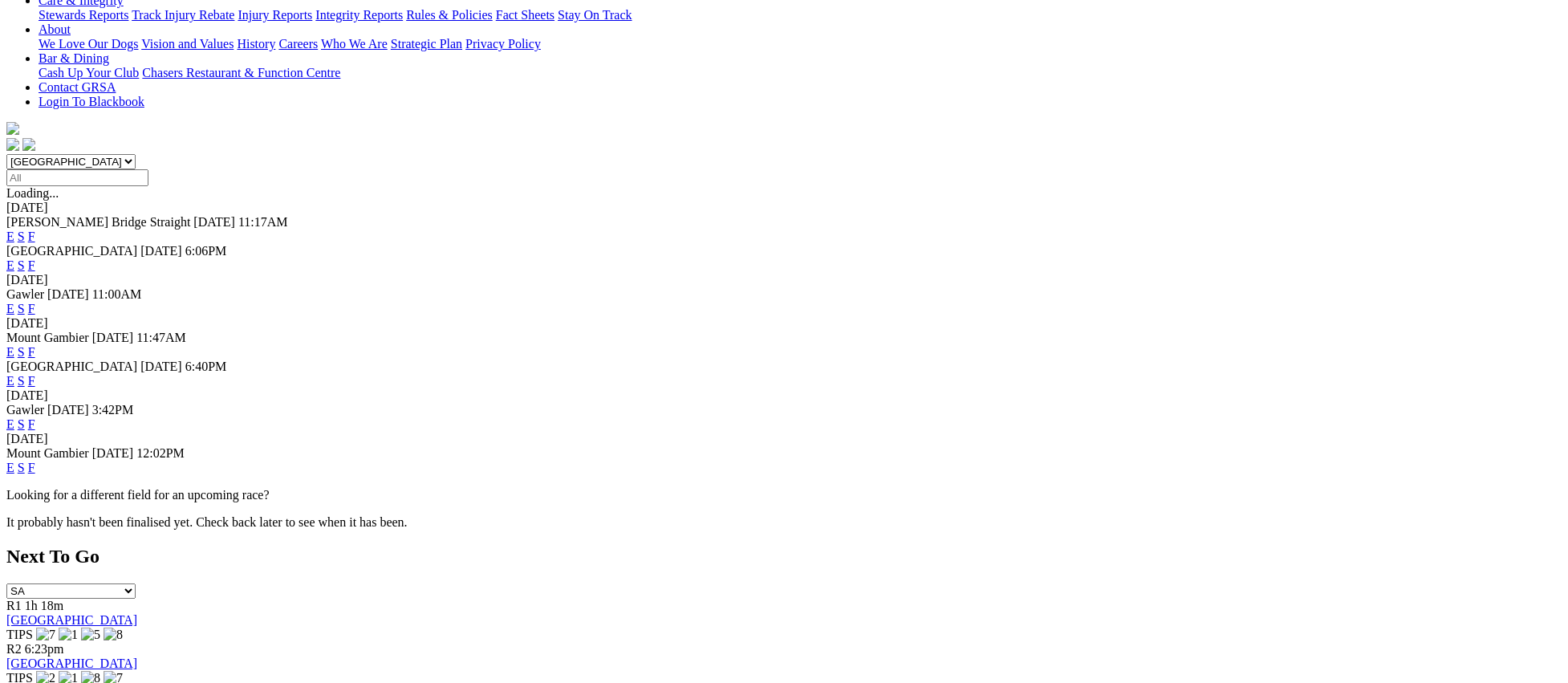
click at [35, 417] on link "F" at bounding box center [31, 423] width 7 height 13
